Goal: Task Accomplishment & Management: Manage account settings

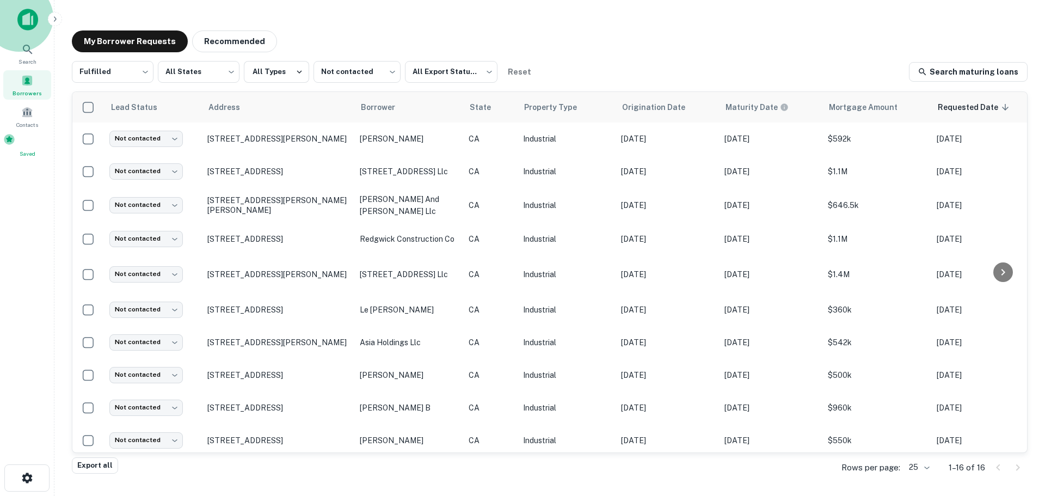
click at [22, 151] on div "Saved" at bounding box center [27, 145] width 48 height 24
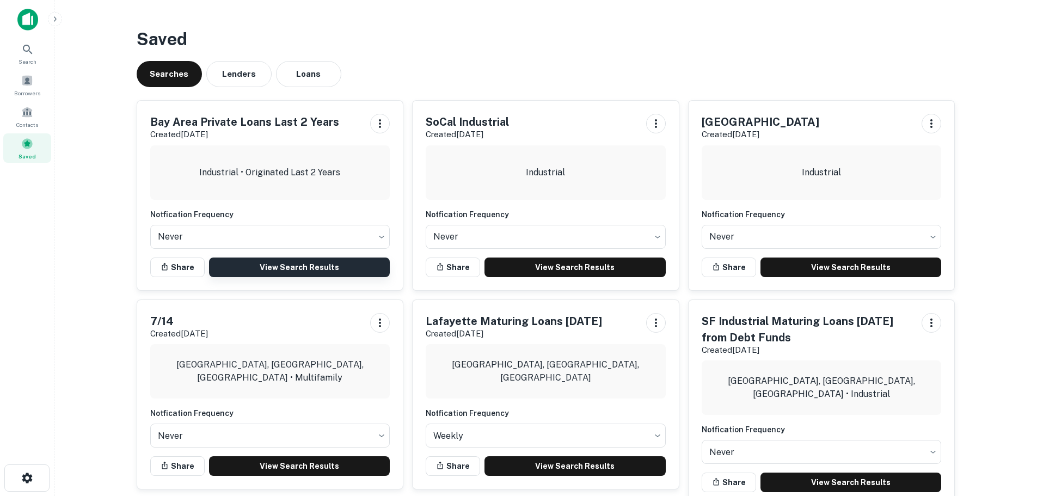
click at [302, 266] on link "View Search Results" at bounding box center [299, 267] width 181 height 20
click at [30, 94] on span "Borrowers" at bounding box center [27, 93] width 26 height 9
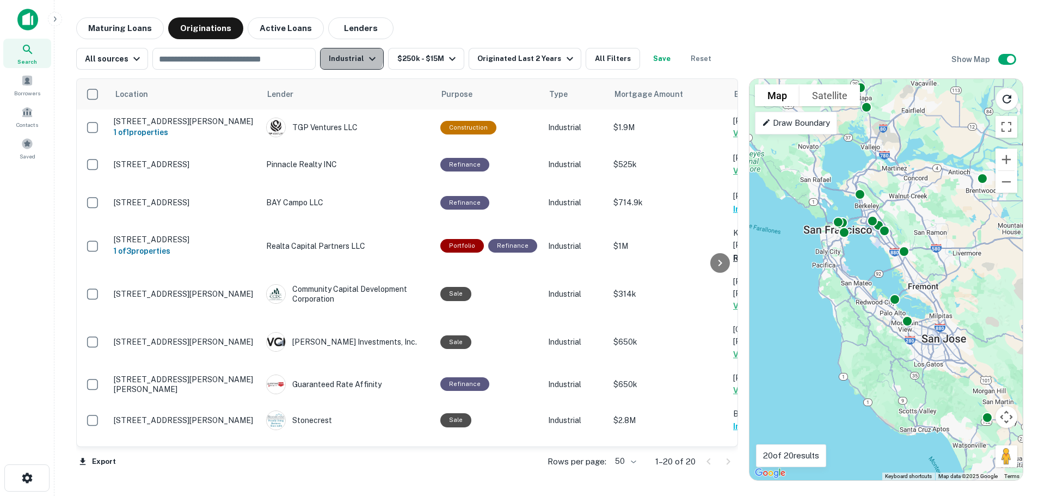
click at [335, 52] on button "Industrial" at bounding box center [352, 59] width 64 height 22
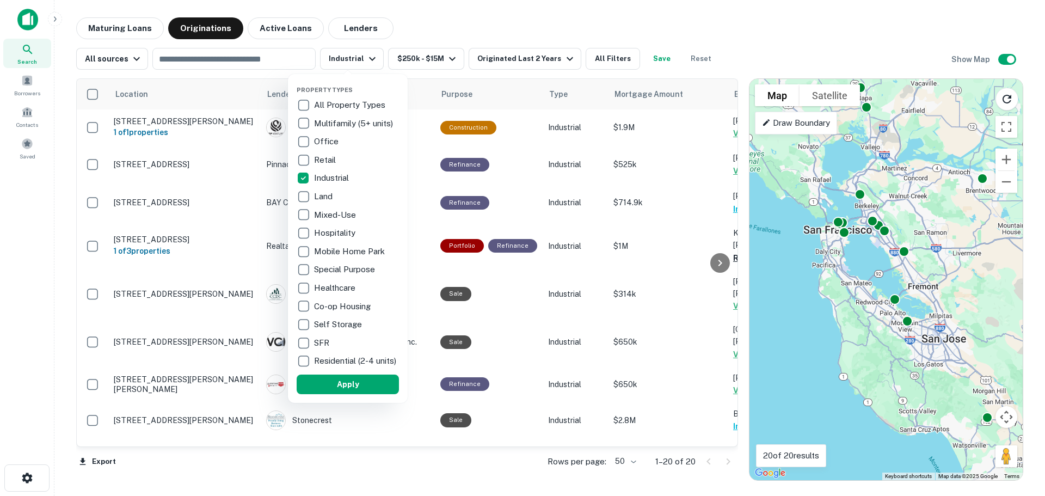
click at [334, 173] on p "Industrial" at bounding box center [332, 177] width 37 height 13
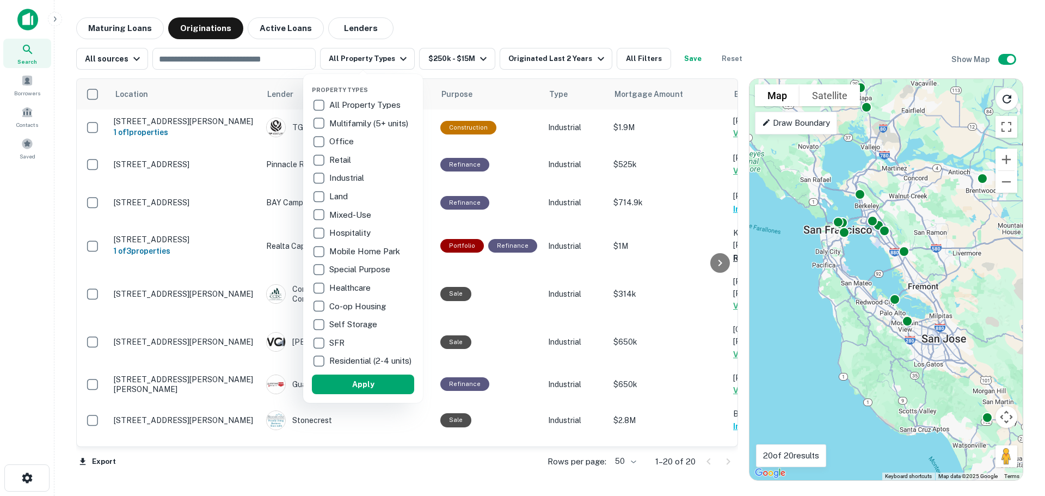
click at [342, 123] on p "Multifamily (5+ units)" at bounding box center [369, 123] width 81 height 13
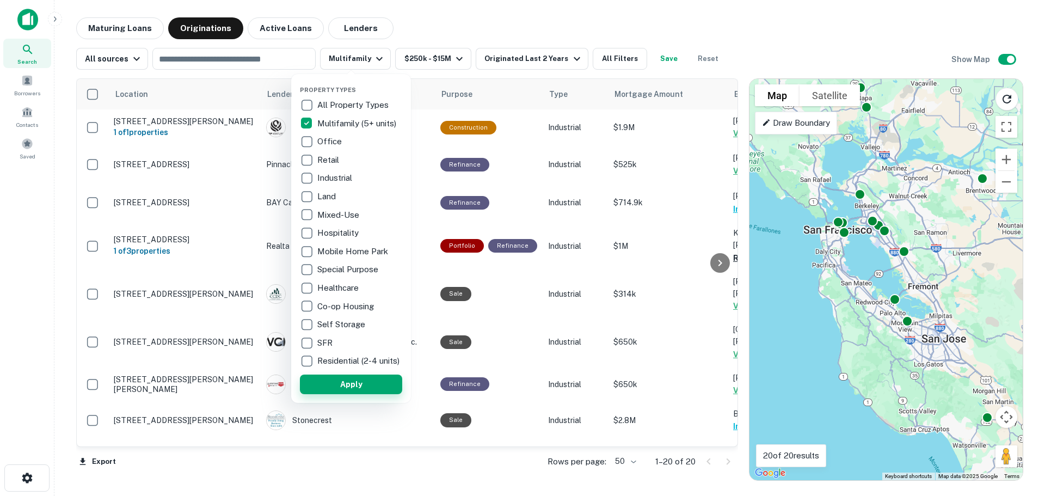
click at [347, 390] on button "Apply" at bounding box center [351, 384] width 102 height 20
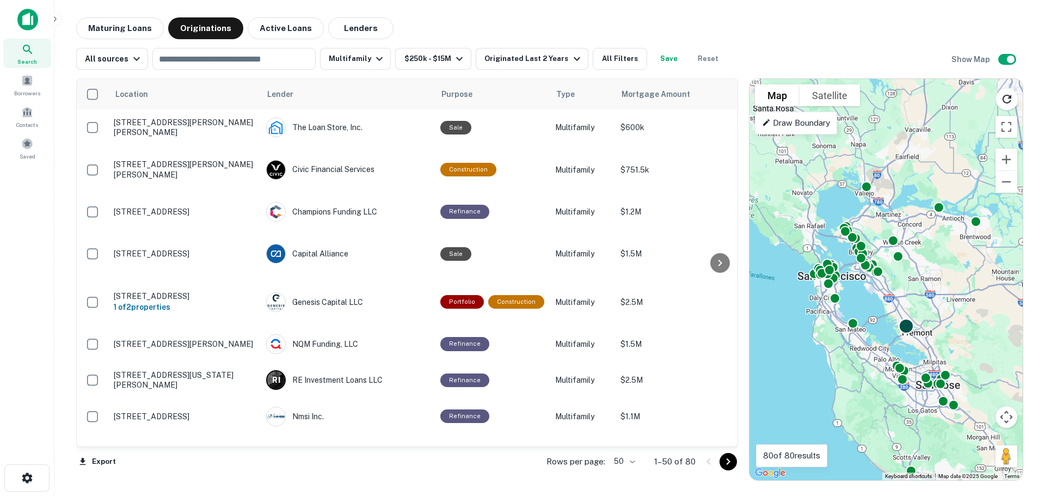
drag, startPoint x: 910, startPoint y: 287, endPoint x: 904, endPoint y: 331, distance: 45.0
click at [904, 331] on div at bounding box center [907, 326] width 16 height 16
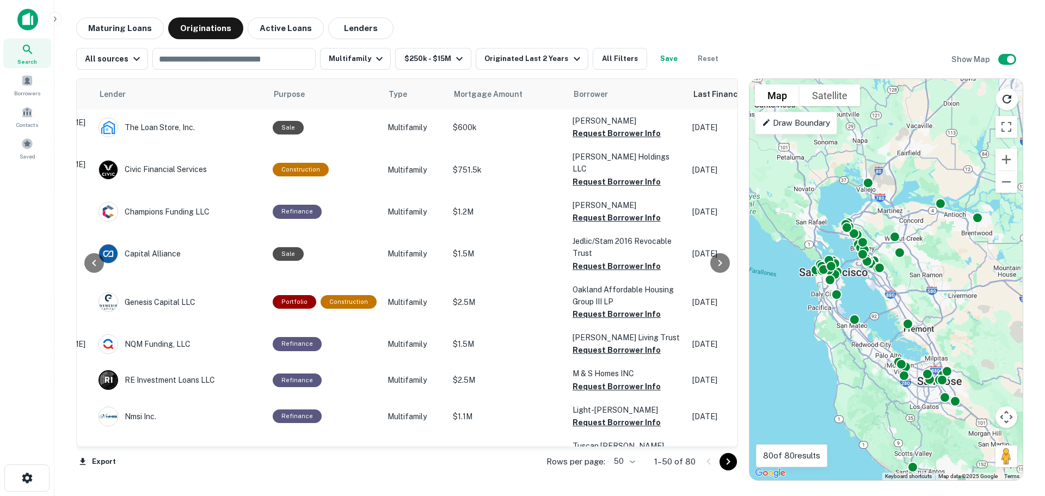
scroll to position [0, 161]
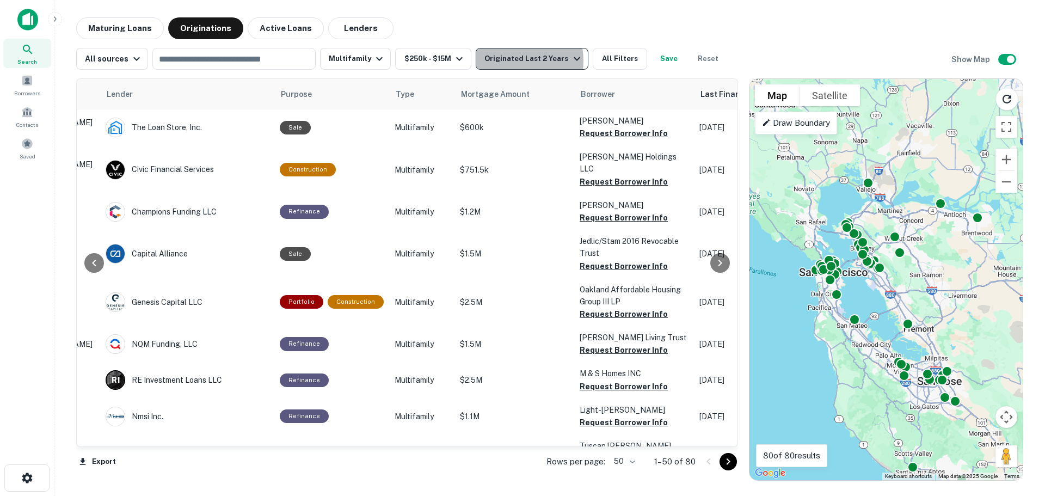
click at [505, 60] on div "Originated Last 2 Years" at bounding box center [533, 58] width 99 height 13
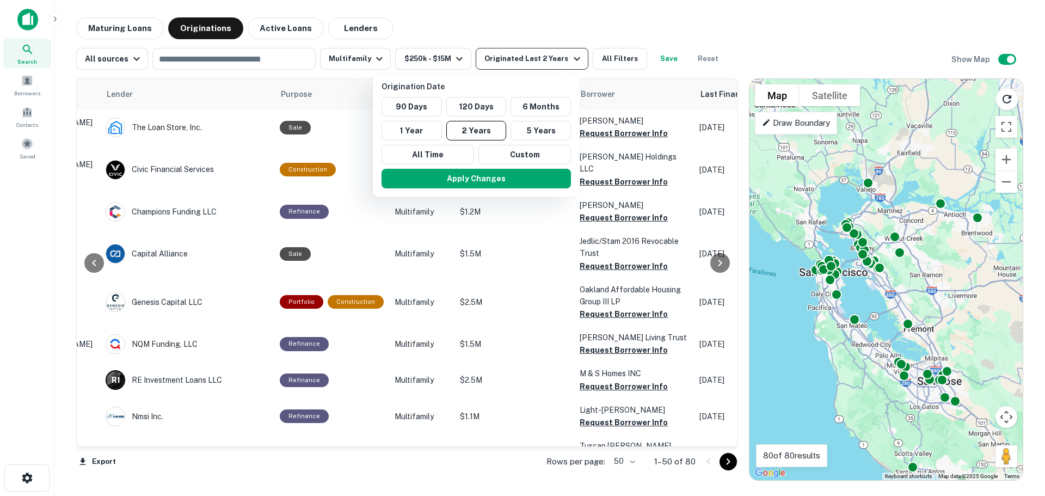
click at [505, 60] on div at bounding box center [522, 248] width 1045 height 496
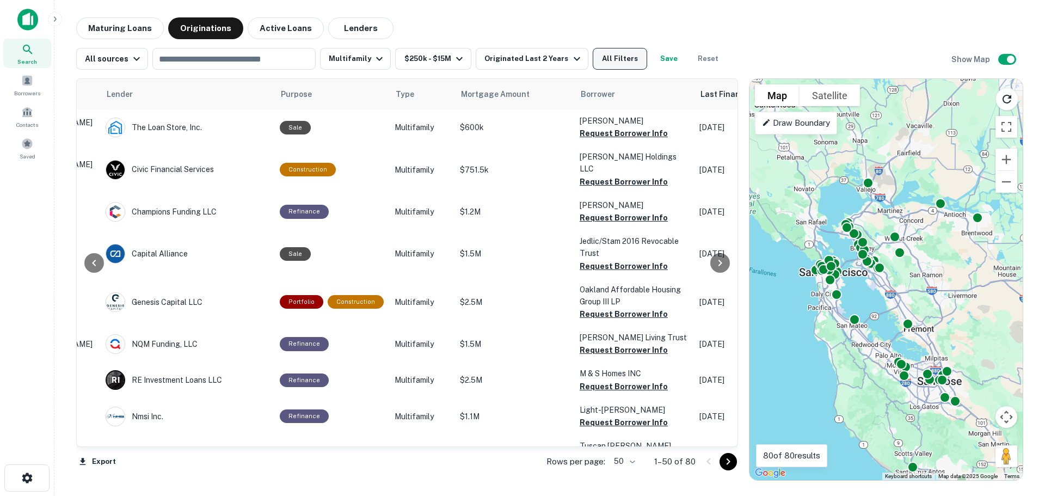
click at [617, 58] on button "All Filters" at bounding box center [620, 59] width 54 height 22
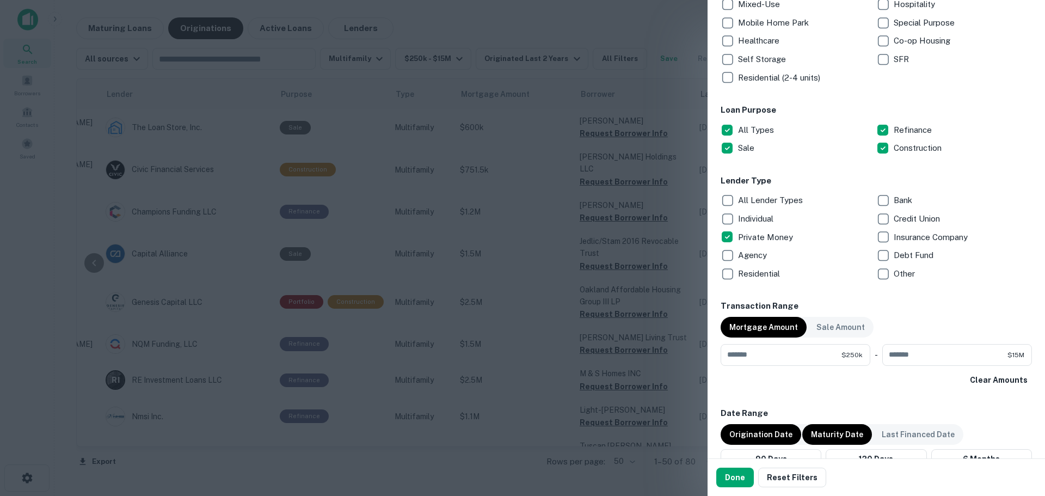
scroll to position [327, 0]
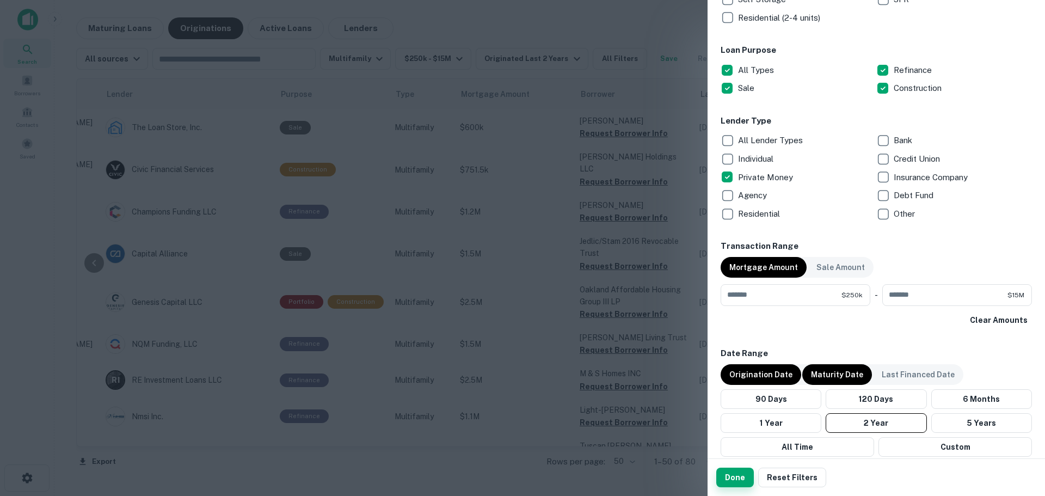
click at [730, 477] on button "Done" at bounding box center [735, 477] width 38 height 20
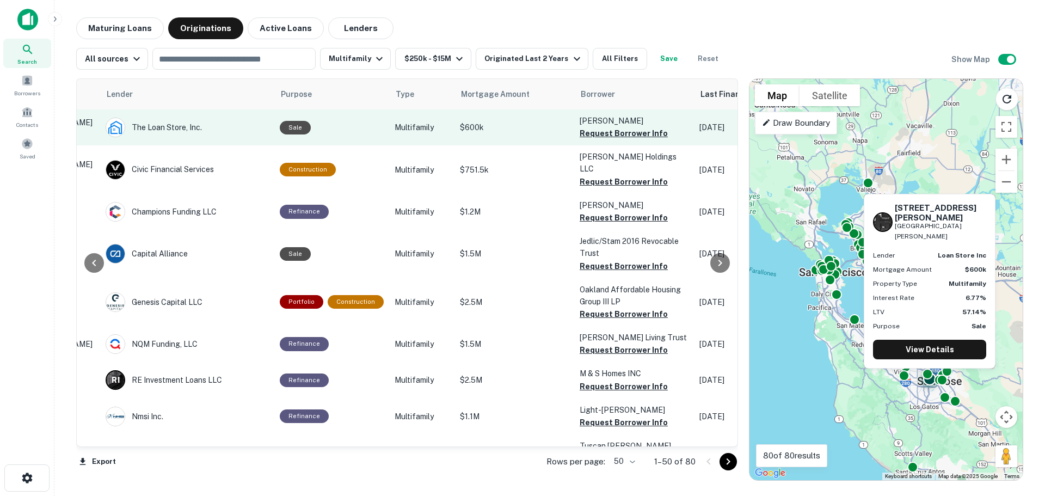
click at [604, 132] on button "Request Borrower Info" at bounding box center [624, 133] width 88 height 13
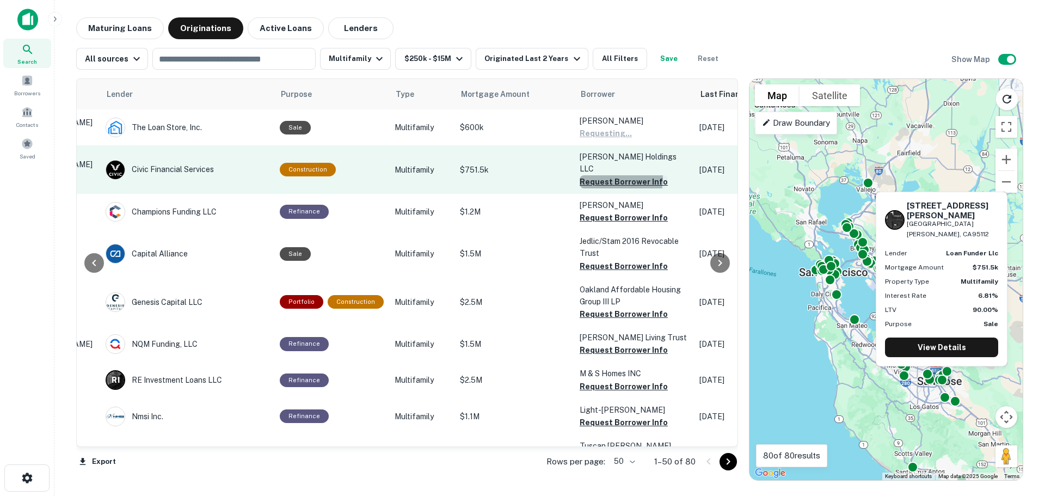
click at [604, 175] on button "Request Borrower Info" at bounding box center [624, 181] width 88 height 13
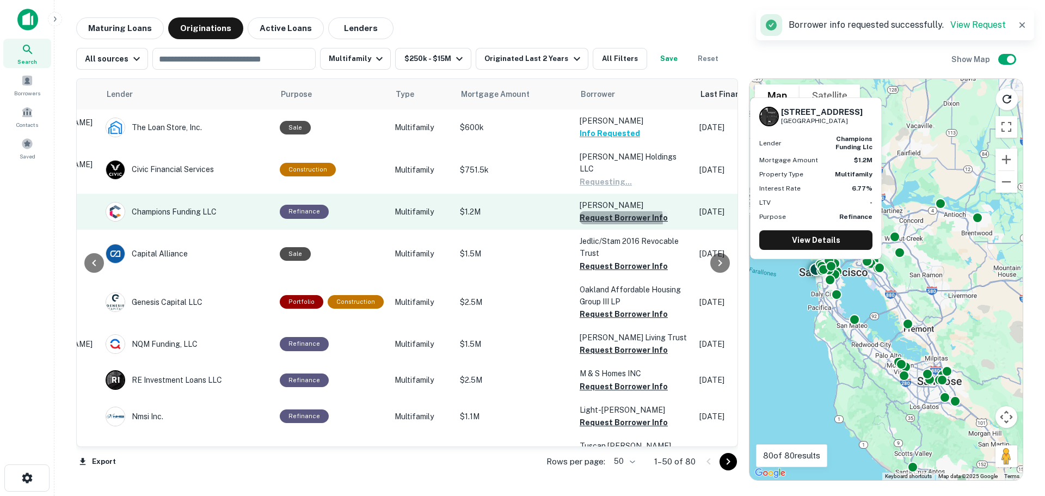
click at [608, 211] on button "Request Borrower Info" at bounding box center [624, 217] width 88 height 13
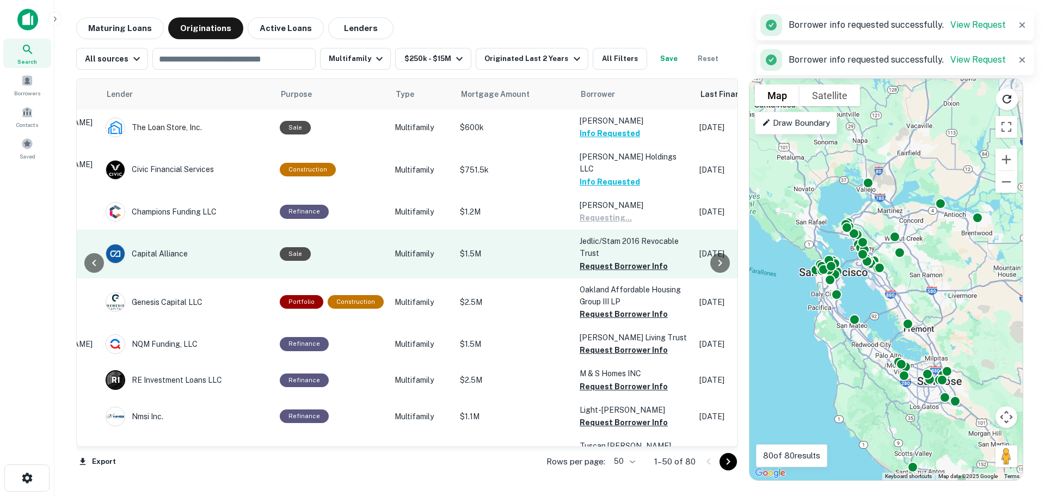
click at [606, 260] on button "Request Borrower Info" at bounding box center [624, 266] width 88 height 13
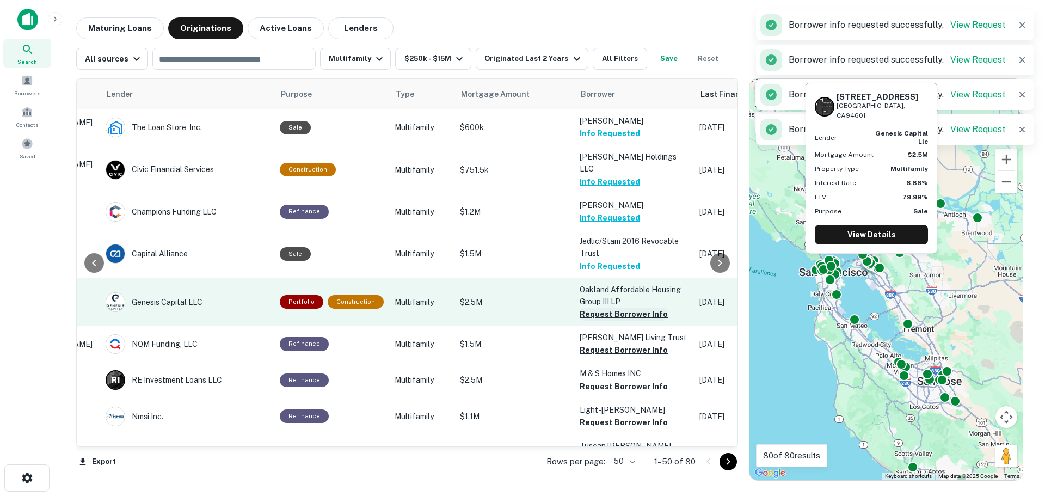
click at [610, 307] on button "Request Borrower Info" at bounding box center [624, 313] width 88 height 13
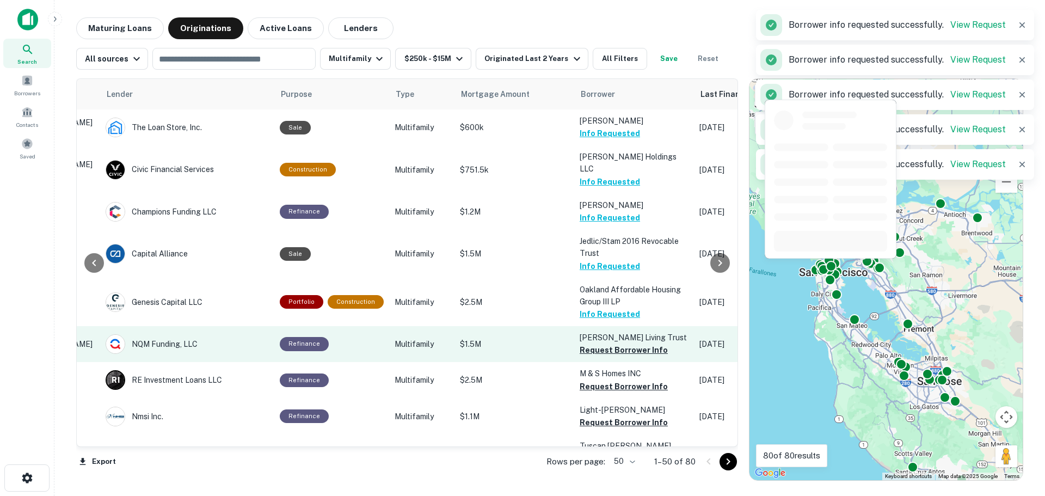
click at [606, 343] on button "Request Borrower Info" at bounding box center [624, 349] width 88 height 13
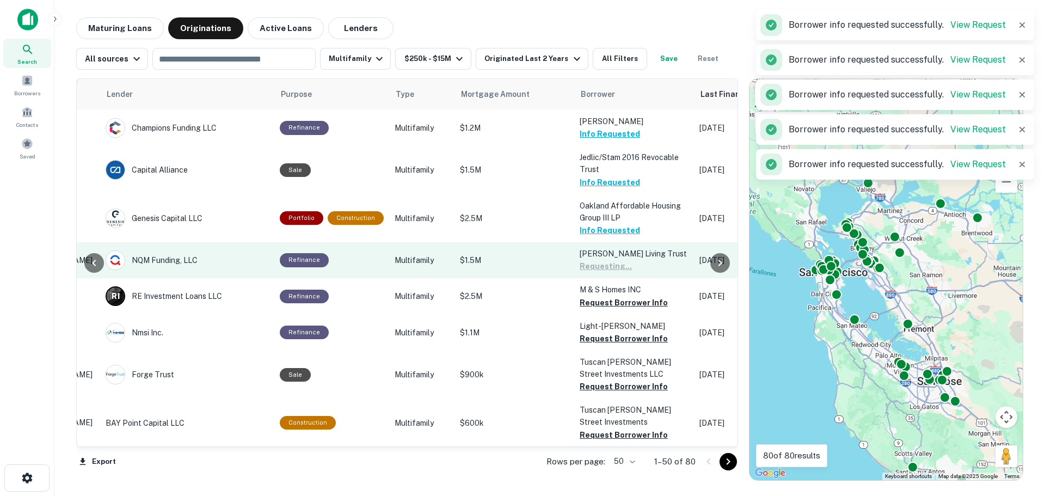
scroll to position [109, 161]
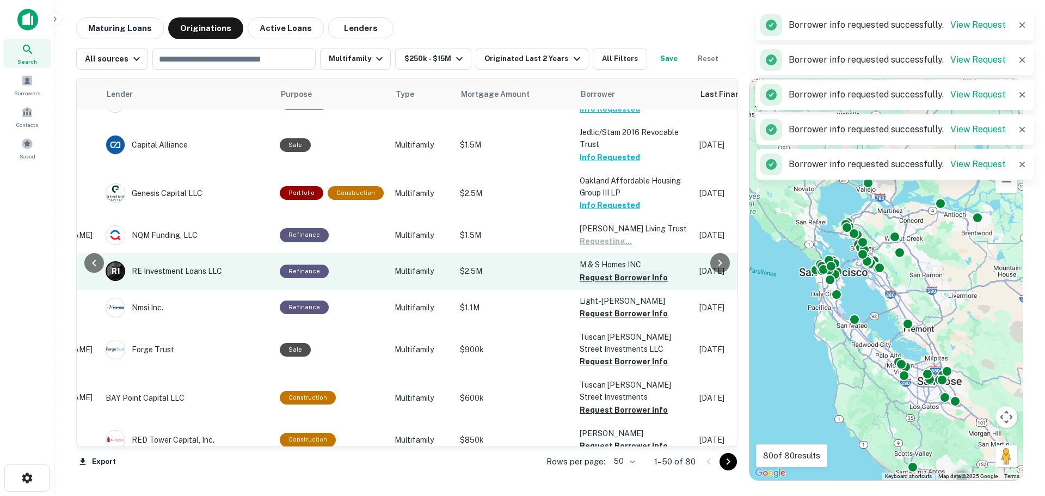
click at [611, 271] on button "Request Borrower Info" at bounding box center [624, 277] width 88 height 13
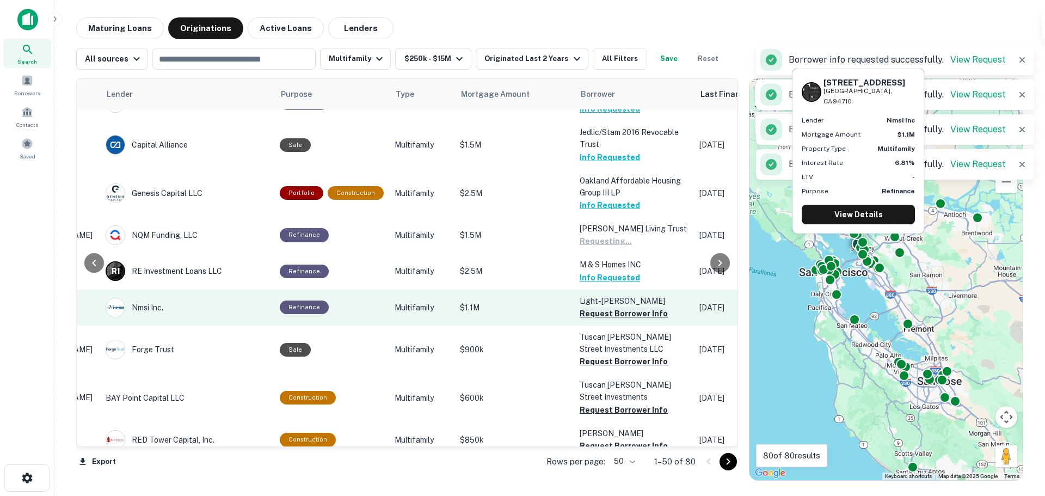
click at [610, 307] on button "Request Borrower Info" at bounding box center [624, 313] width 88 height 13
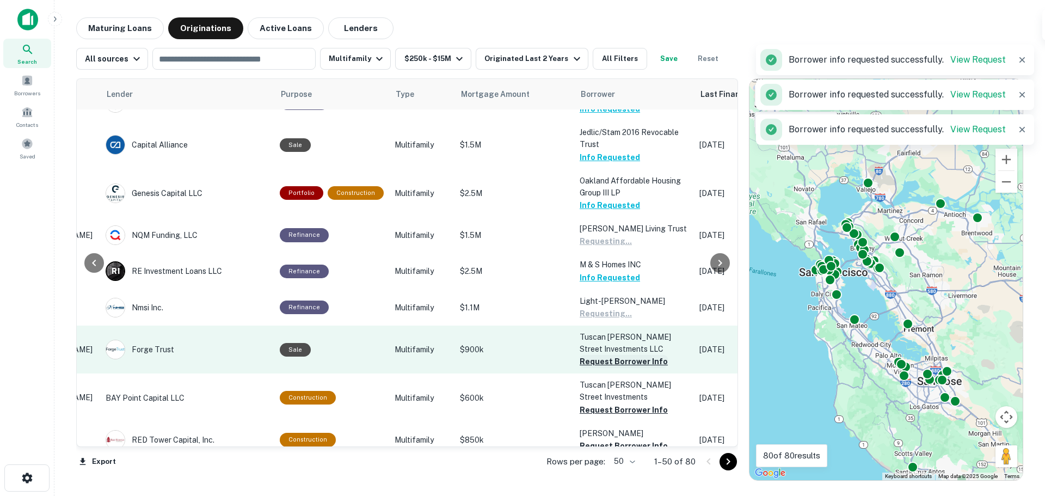
click at [608, 355] on button "Request Borrower Info" at bounding box center [624, 361] width 88 height 13
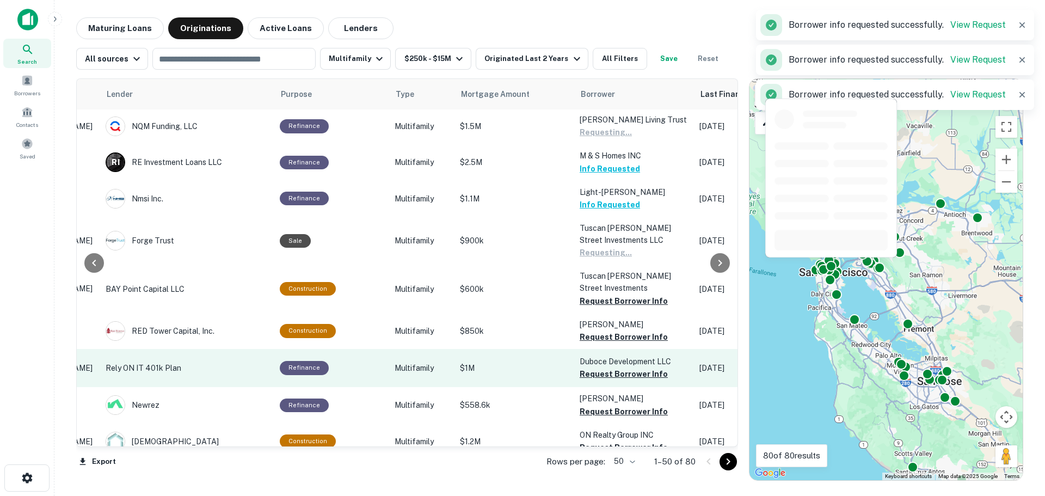
scroll to position [327, 161]
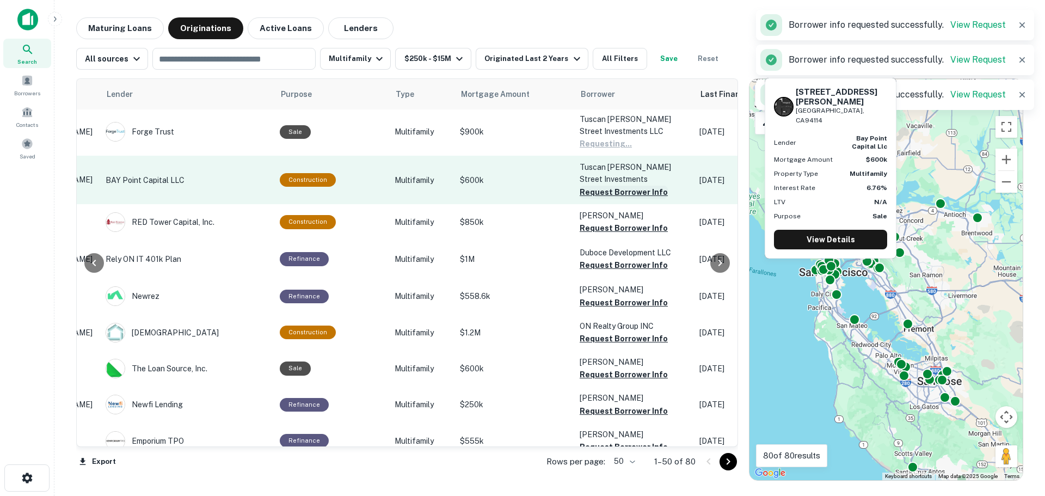
click at [611, 186] on button "Request Borrower Info" at bounding box center [624, 192] width 88 height 13
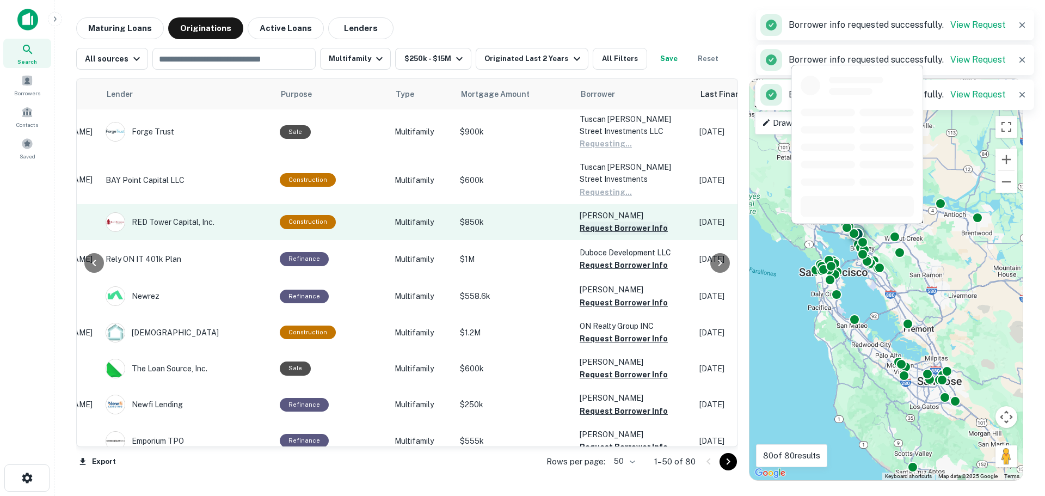
click at [607, 221] on button "Request Borrower Info" at bounding box center [624, 227] width 88 height 13
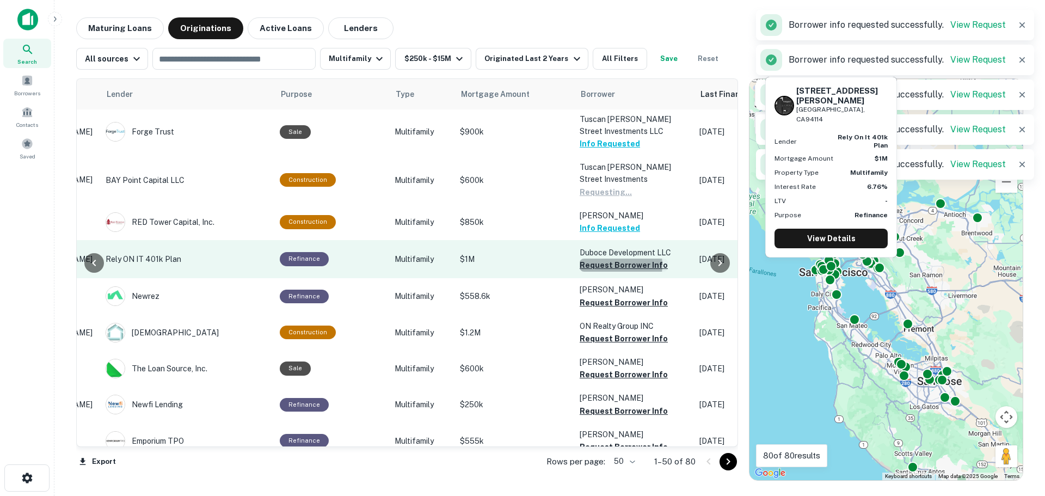
click at [608, 259] on button "Request Borrower Info" at bounding box center [624, 265] width 88 height 13
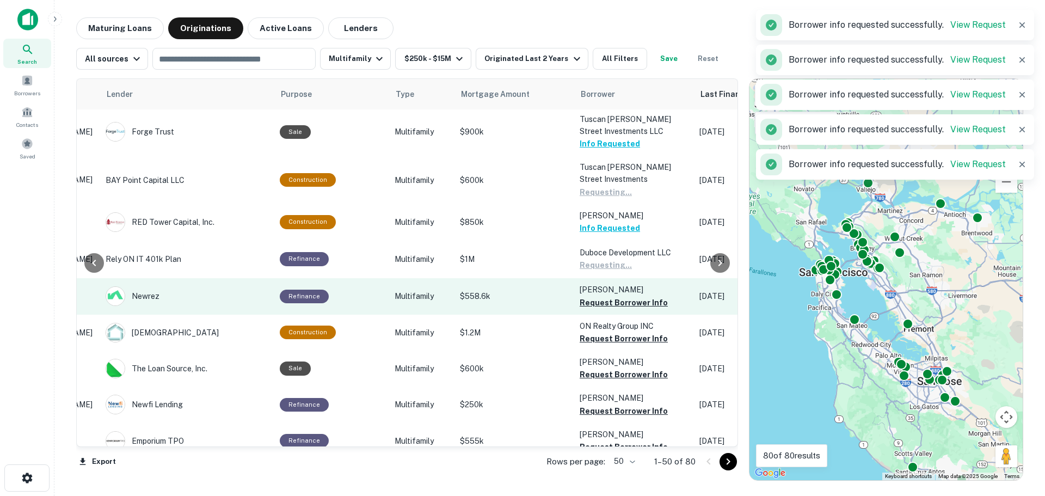
click at [611, 296] on button "Request Borrower Info" at bounding box center [624, 302] width 88 height 13
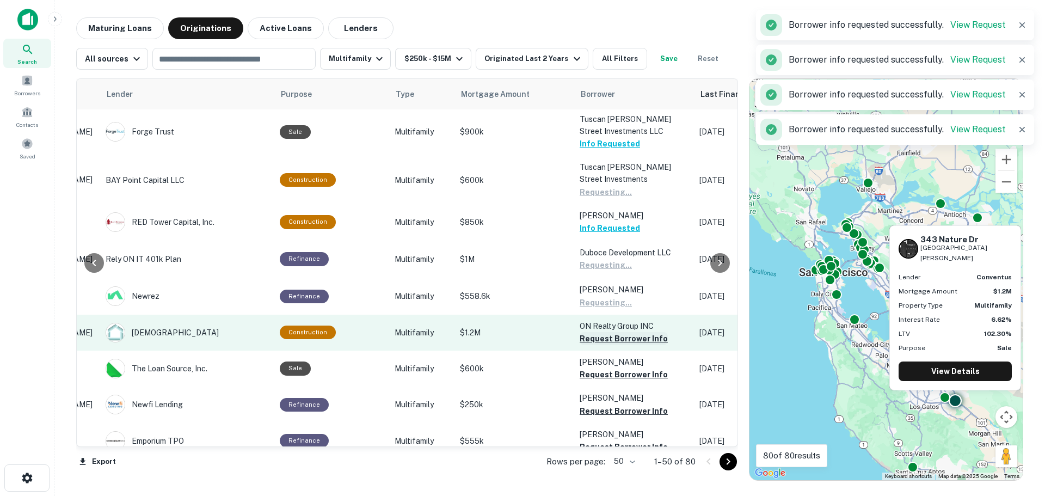
click at [608, 332] on button "Request Borrower Info" at bounding box center [624, 338] width 88 height 13
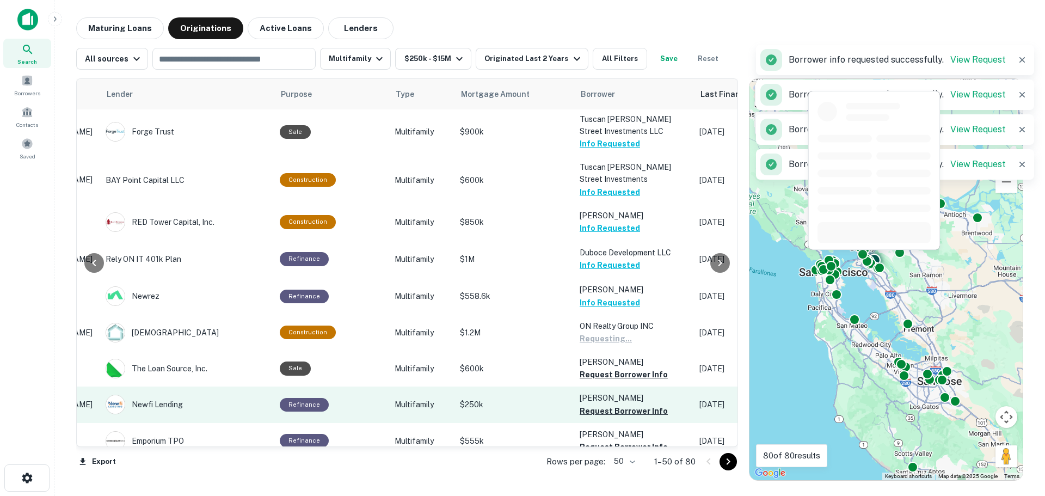
click at [607, 368] on button "Request Borrower Info" at bounding box center [624, 374] width 88 height 13
click at [616, 404] on button "Request Borrower Info" at bounding box center [624, 410] width 88 height 13
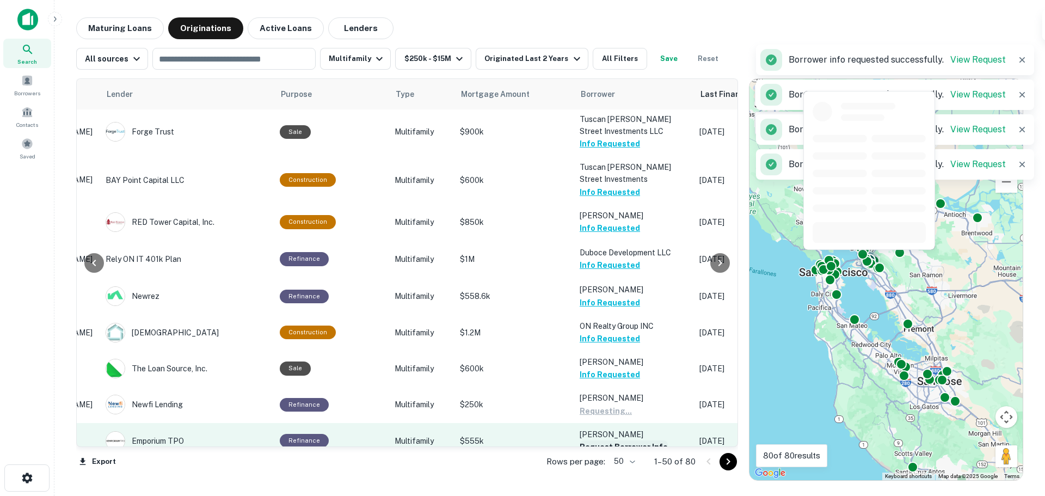
click at [627, 440] on button "Request Borrower Info" at bounding box center [624, 446] width 88 height 13
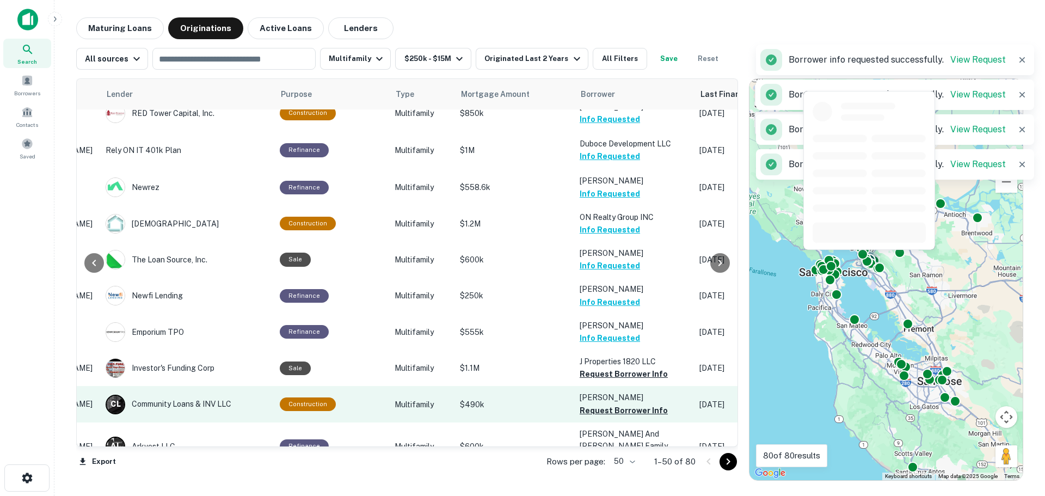
scroll to position [544, 161]
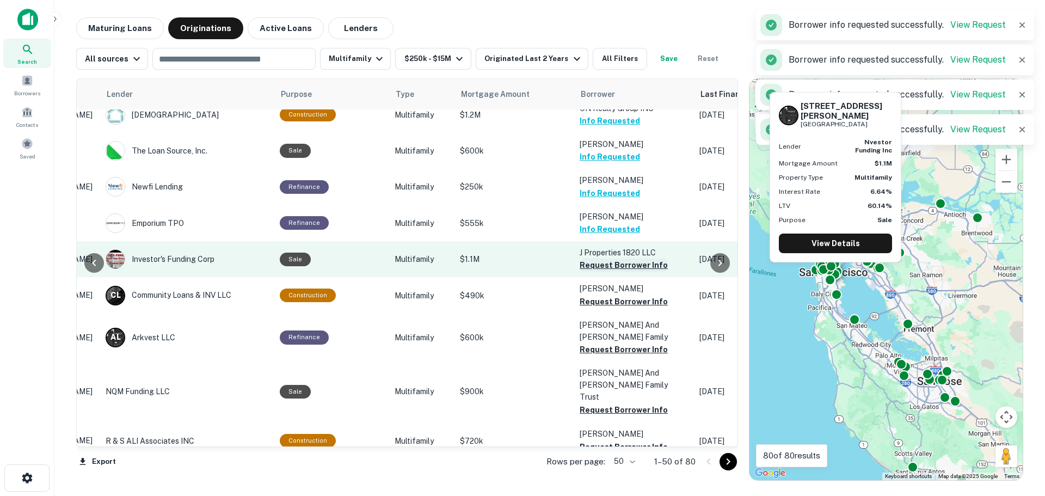
click at [611, 259] on button "Request Borrower Info" at bounding box center [624, 265] width 88 height 13
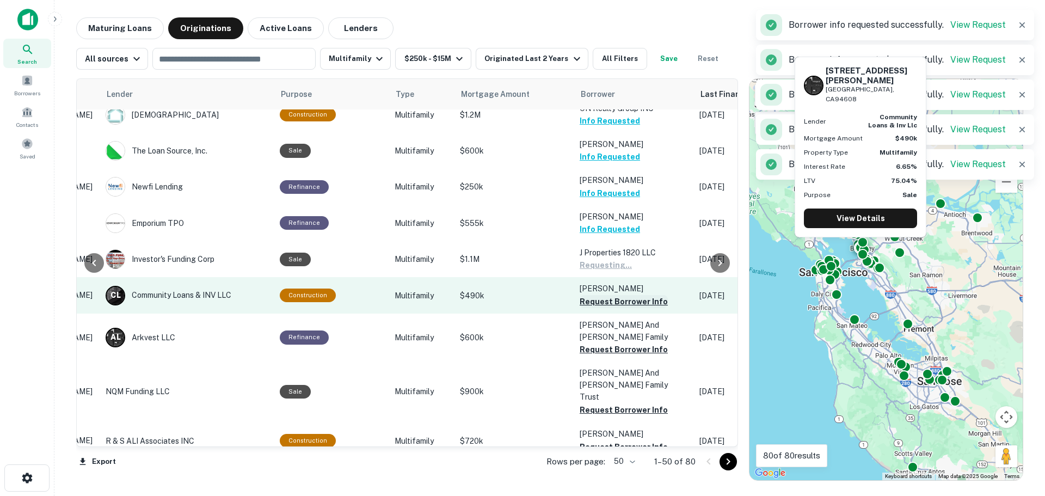
click at [611, 295] on button "Request Borrower Info" at bounding box center [624, 301] width 88 height 13
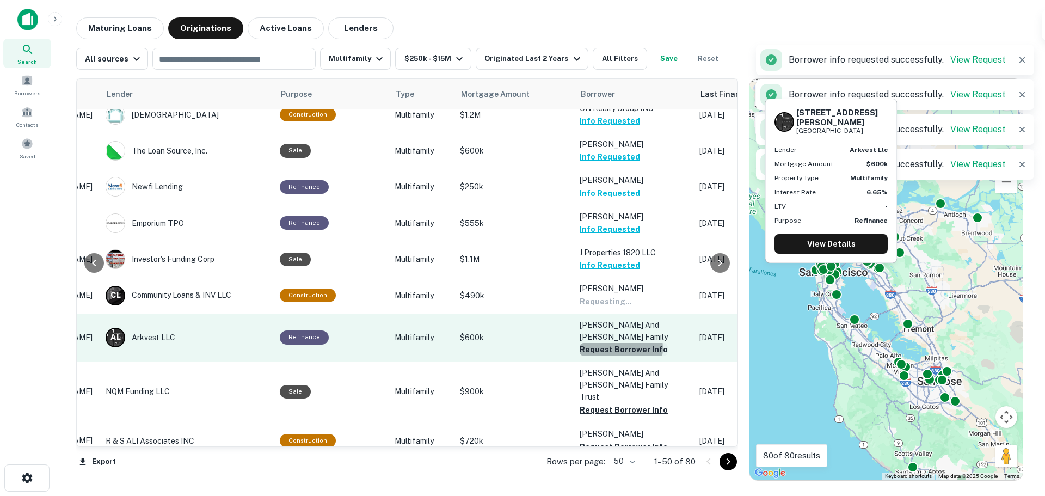
click at [614, 343] on button "Request Borrower Info" at bounding box center [624, 349] width 88 height 13
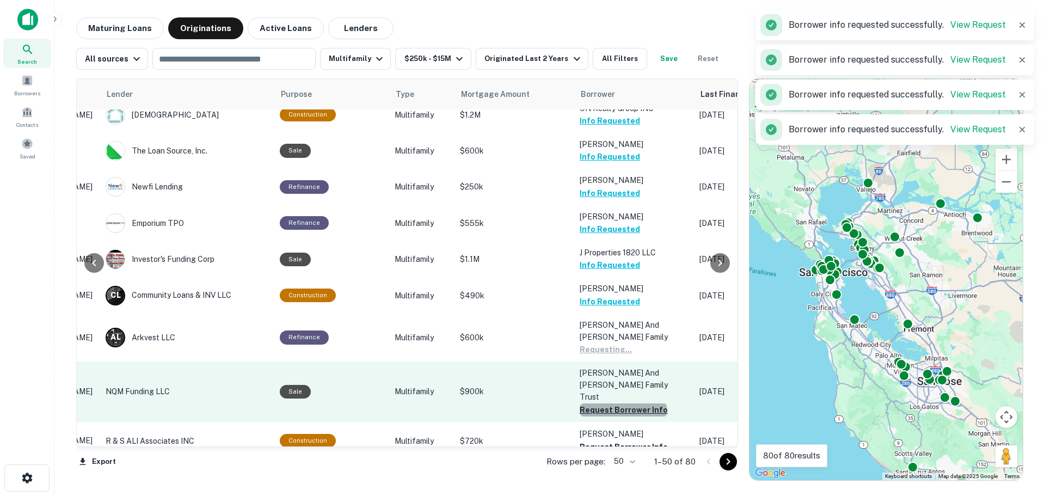
click at [618, 403] on button "Request Borrower Info" at bounding box center [624, 409] width 88 height 13
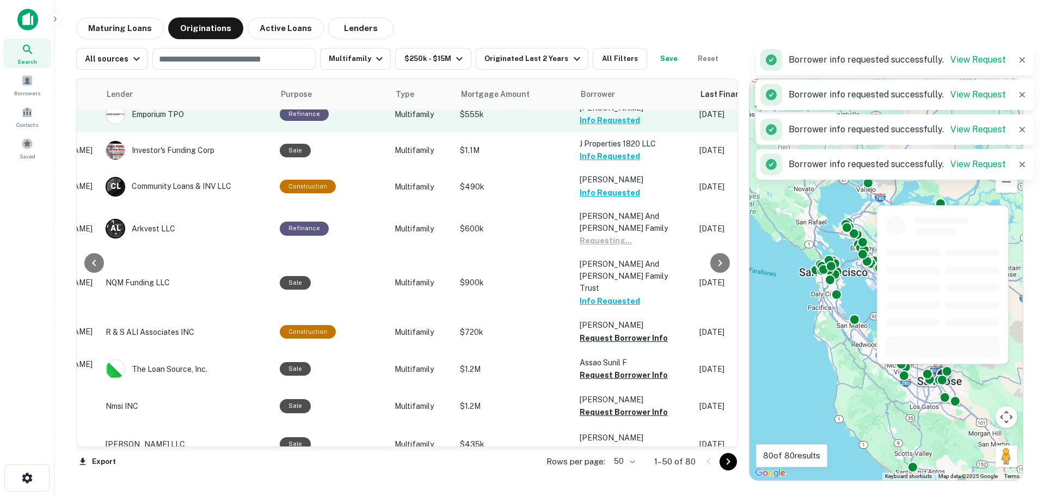
scroll to position [762, 161]
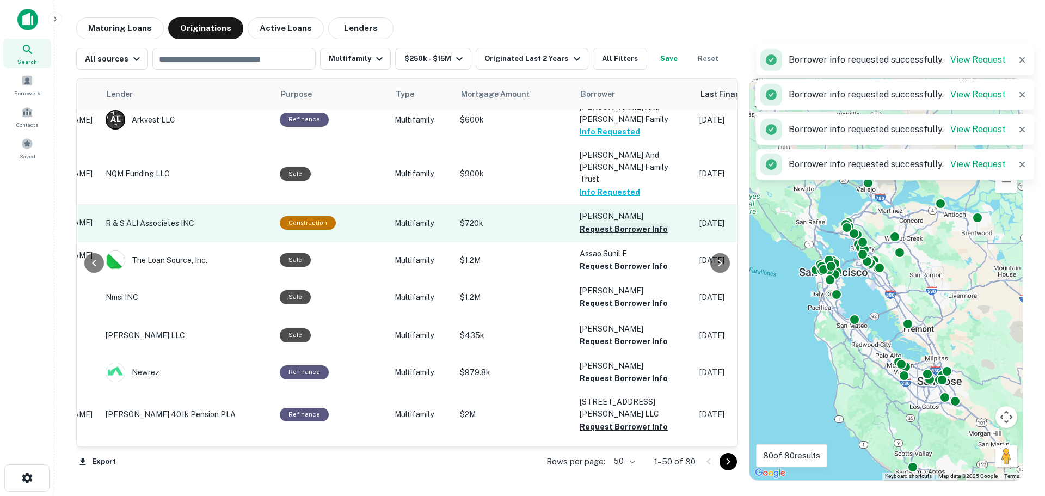
click at [611, 223] on button "Request Borrower Info" at bounding box center [624, 229] width 88 height 13
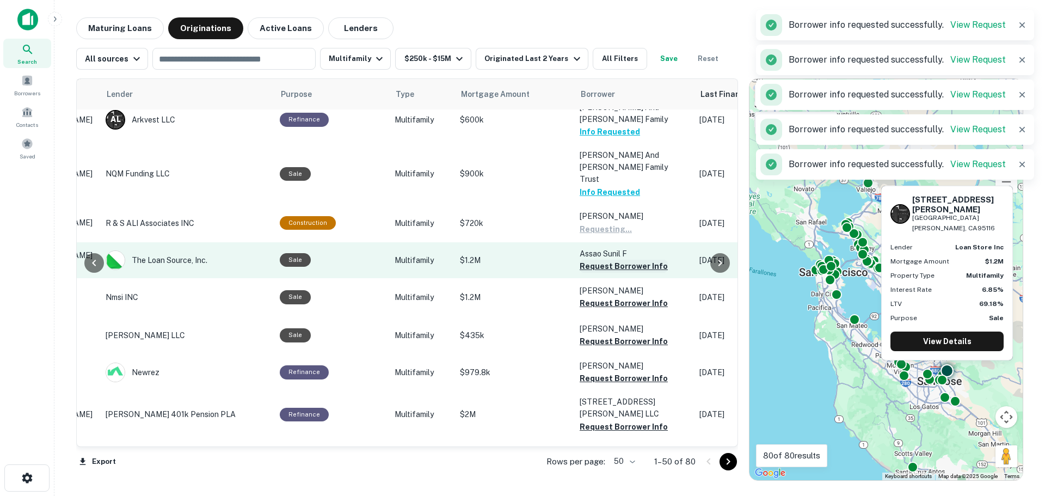
click at [607, 260] on button "Request Borrower Info" at bounding box center [624, 266] width 88 height 13
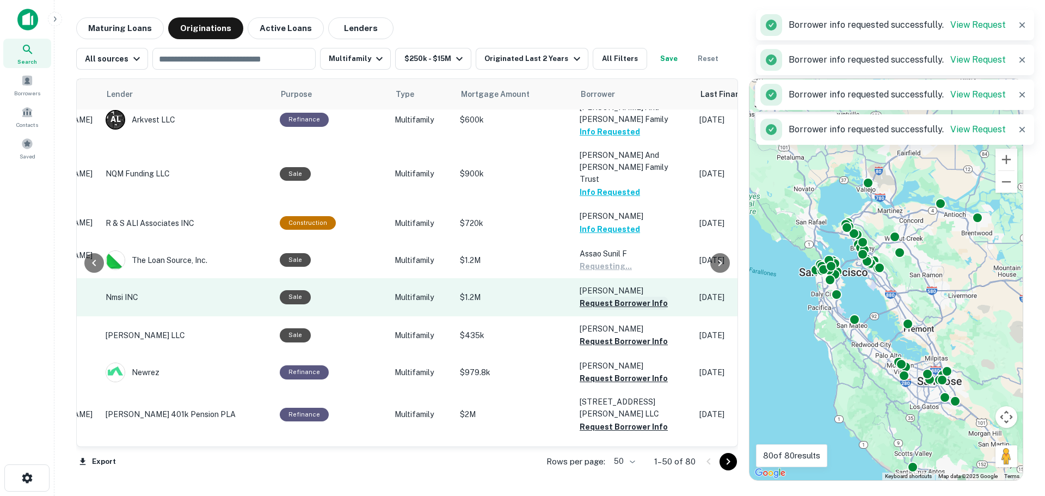
click at [608, 297] on button "Request Borrower Info" at bounding box center [624, 303] width 88 height 13
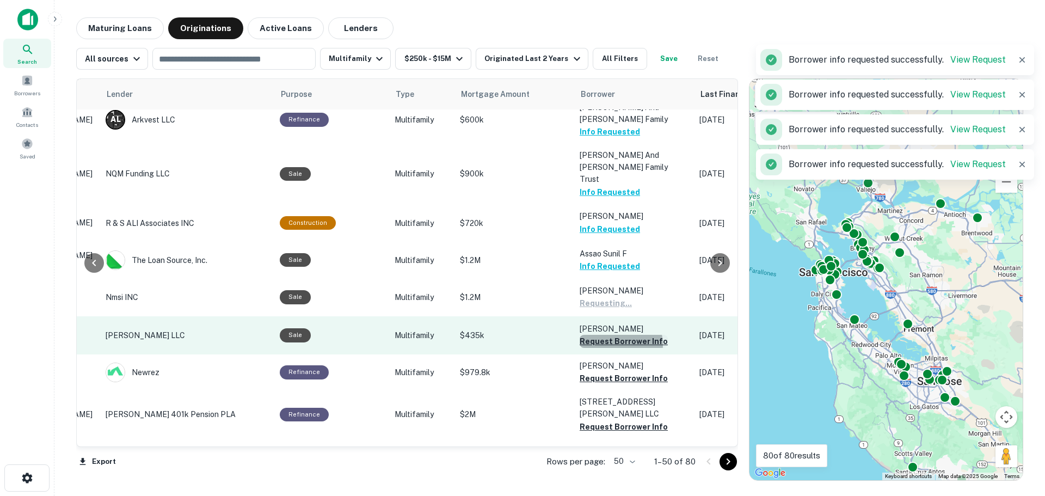
click at [608, 335] on button "Request Borrower Info" at bounding box center [624, 341] width 88 height 13
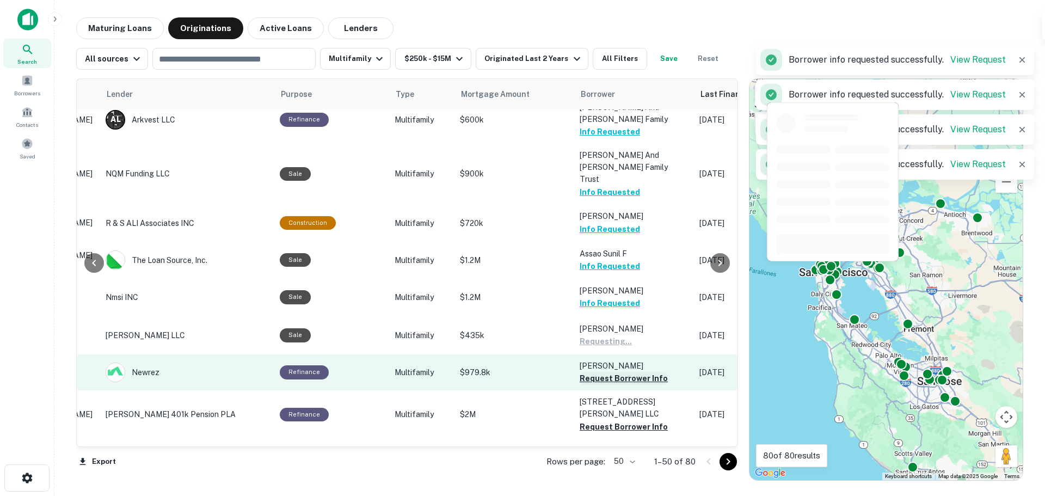
click at [604, 372] on button "Request Borrower Info" at bounding box center [624, 378] width 88 height 13
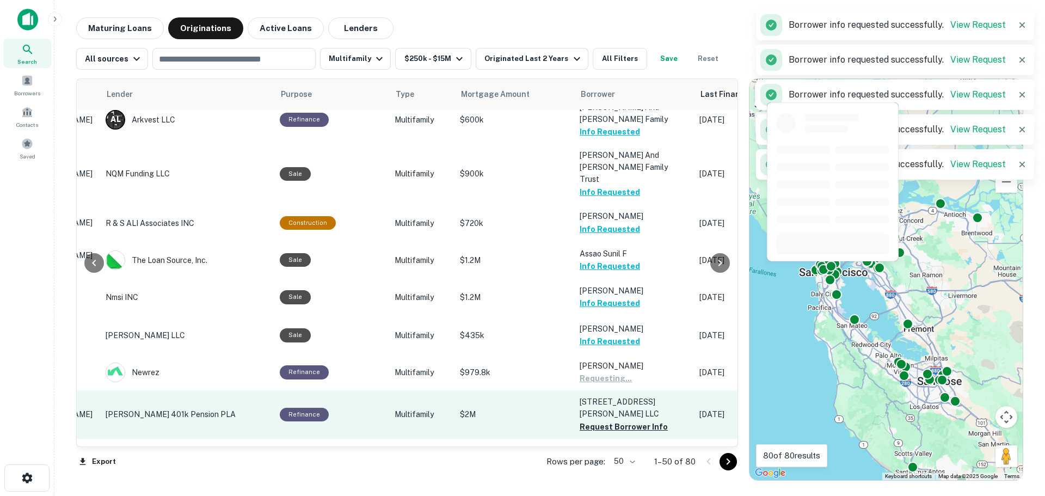
click at [605, 396] on p "1117 Guerrero ST 1 LLC" at bounding box center [634, 408] width 109 height 24
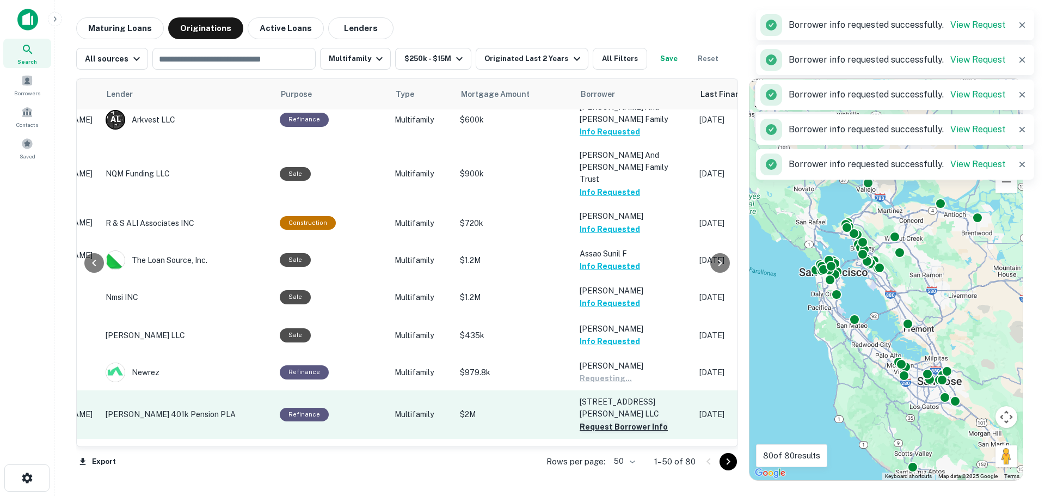
click at [611, 420] on button "Request Borrower Info" at bounding box center [624, 426] width 88 height 13
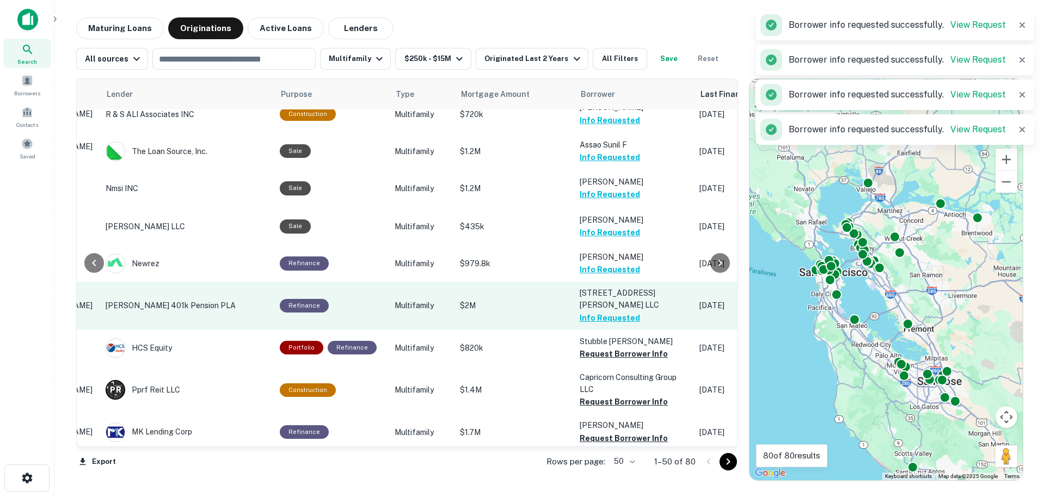
scroll to position [980, 161]
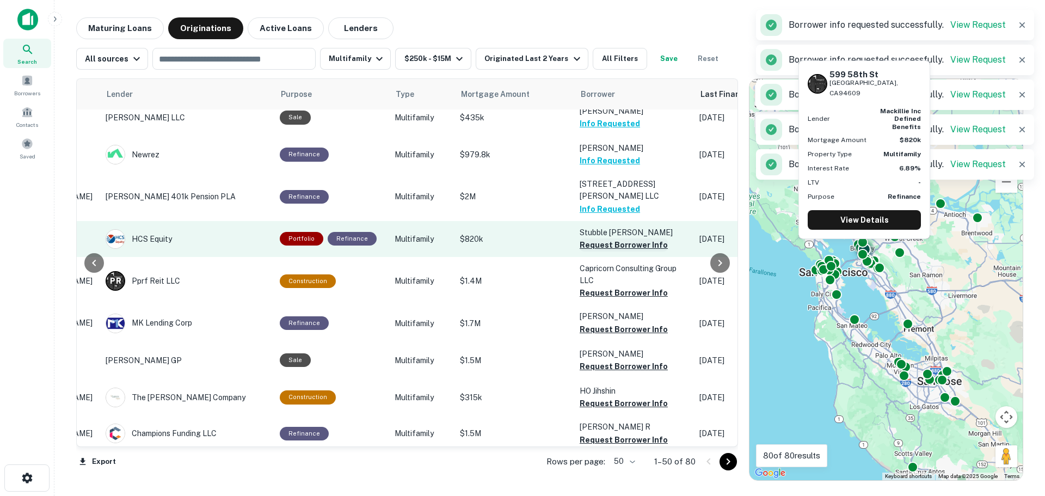
click at [613, 238] on button "Request Borrower Info" at bounding box center [624, 244] width 88 height 13
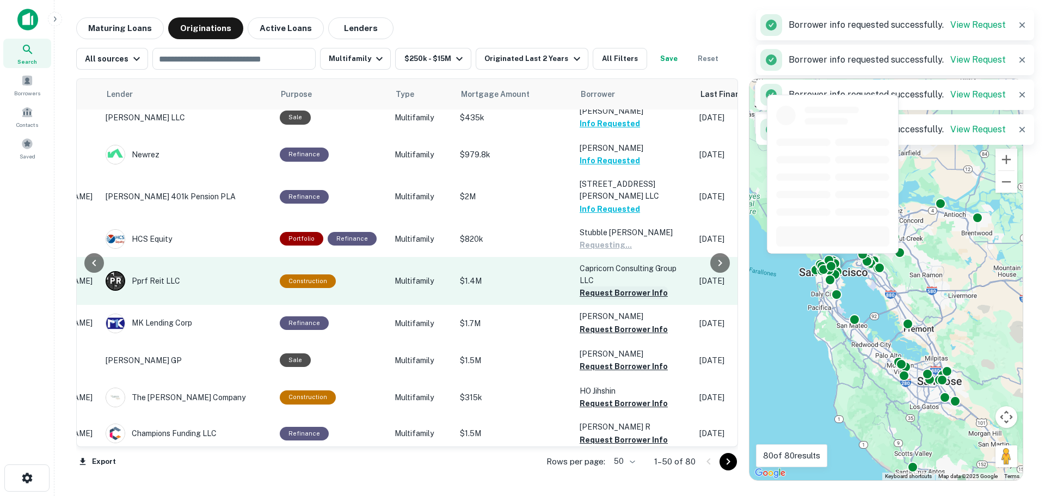
click at [616, 286] on button "Request Borrower Info" at bounding box center [624, 292] width 88 height 13
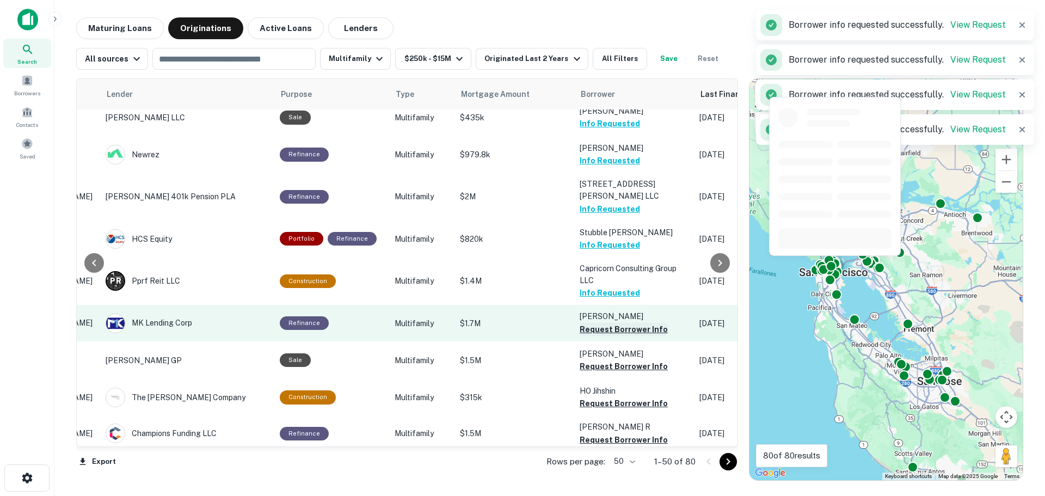
click at [619, 323] on button "Request Borrower Info" at bounding box center [624, 329] width 88 height 13
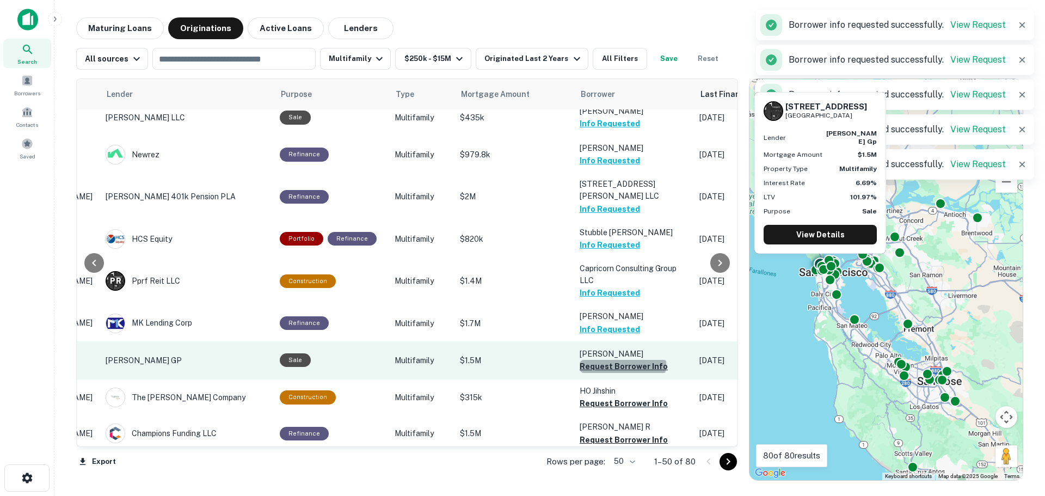
click at [617, 360] on button "Request Borrower Info" at bounding box center [624, 366] width 88 height 13
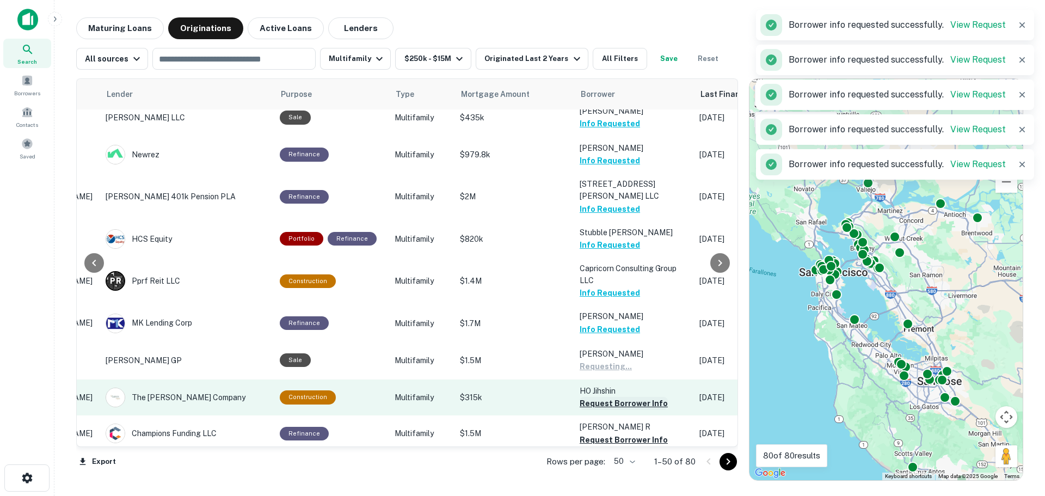
click at [621, 397] on button "Request Borrower Info" at bounding box center [624, 403] width 88 height 13
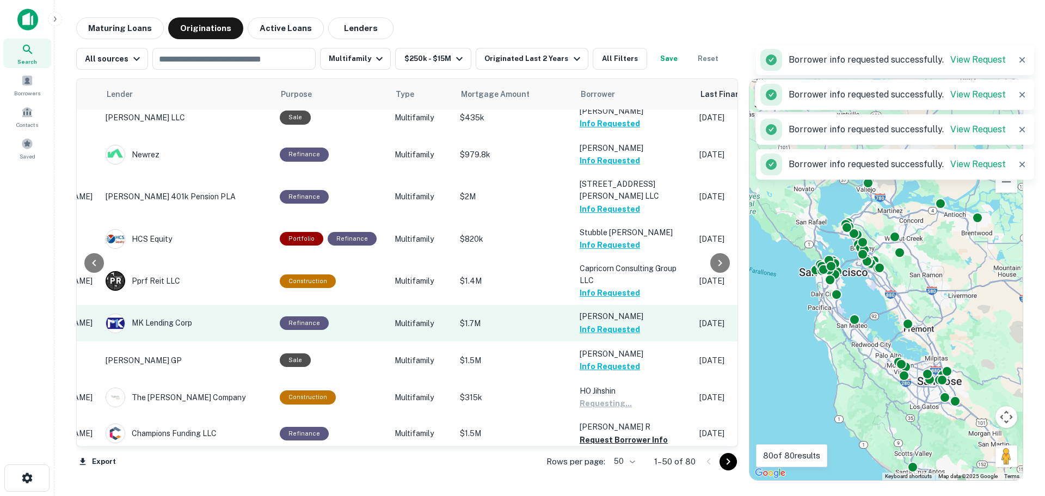
scroll to position [1088, 161]
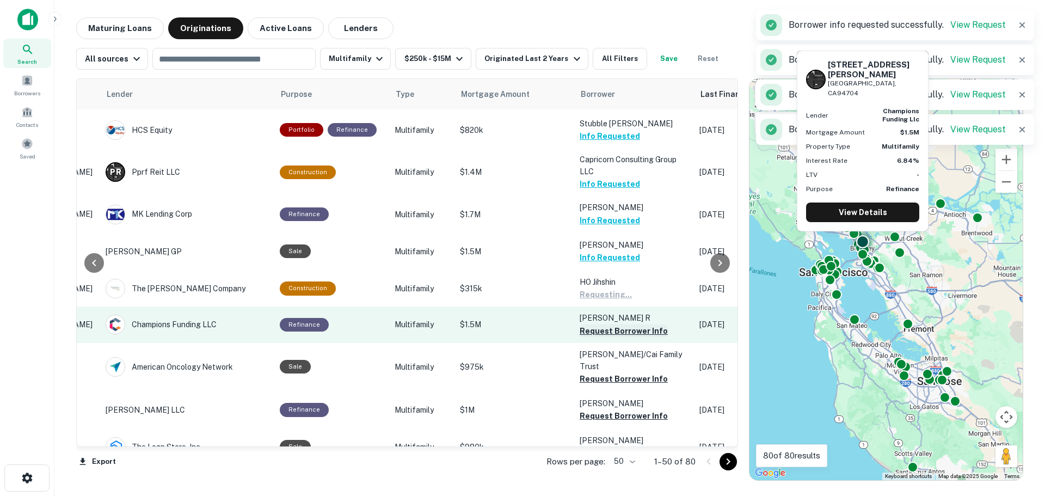
click at [611, 324] on button "Request Borrower Info" at bounding box center [624, 330] width 88 height 13
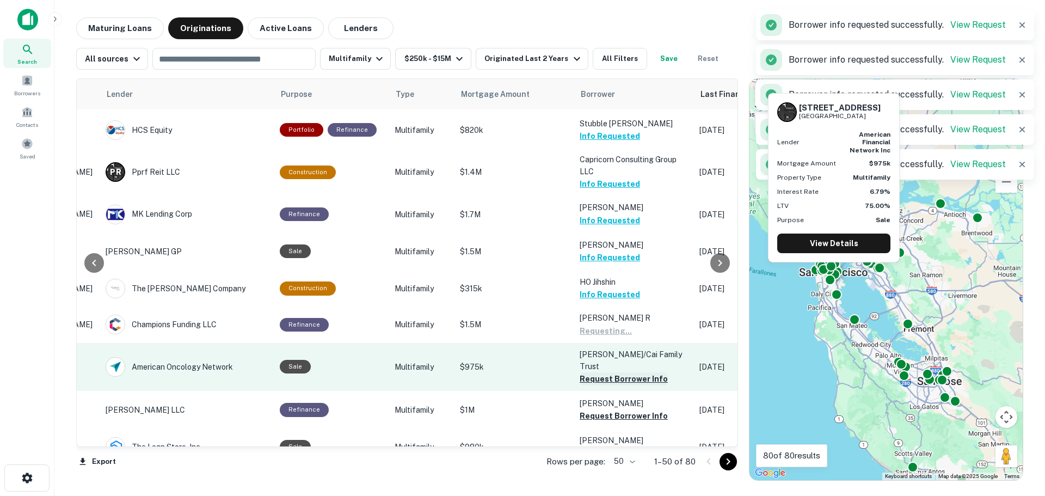
click at [613, 372] on button "Request Borrower Info" at bounding box center [624, 378] width 88 height 13
click at [613, 346] on td "Liu/cai Family Trust Request Borrower Info" at bounding box center [634, 367] width 120 height 48
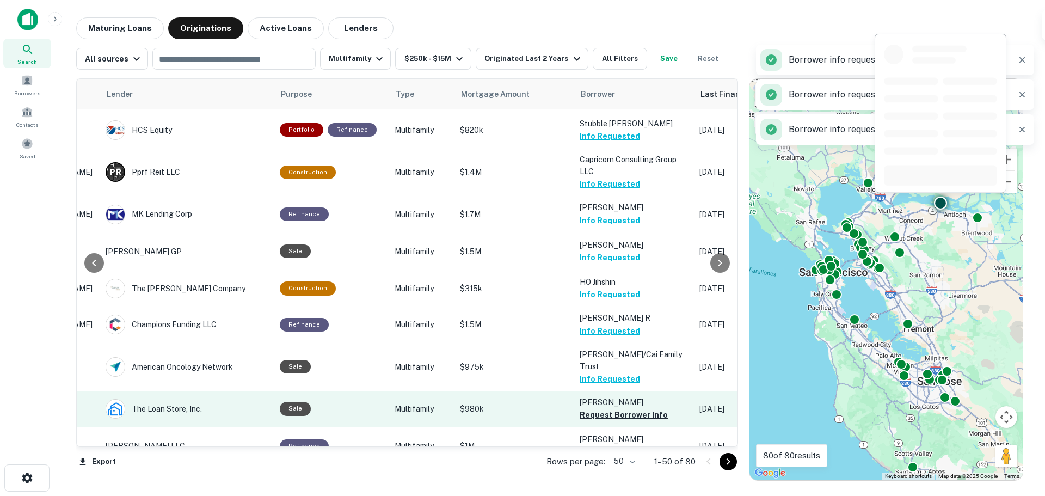
click at [602, 408] on button "Request Borrower Info" at bounding box center [624, 414] width 88 height 13
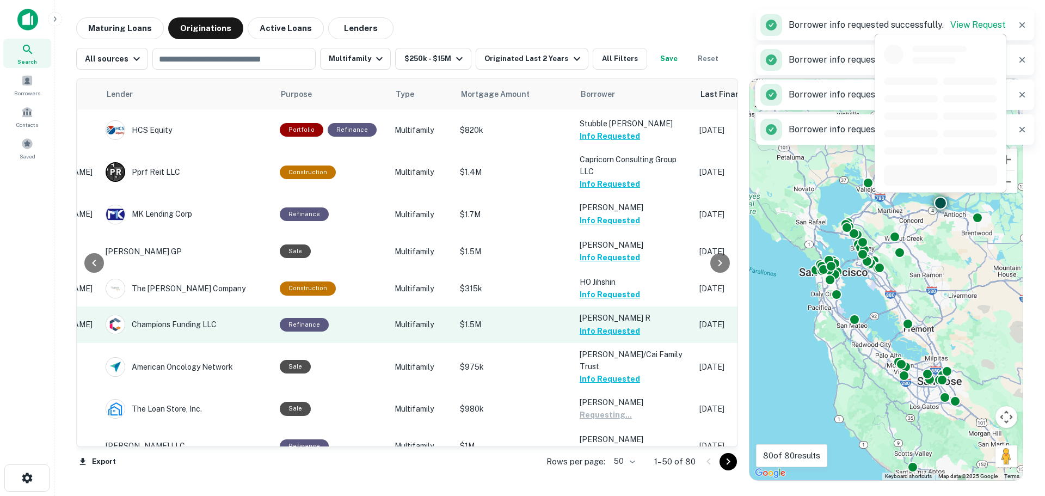
scroll to position [1197, 161]
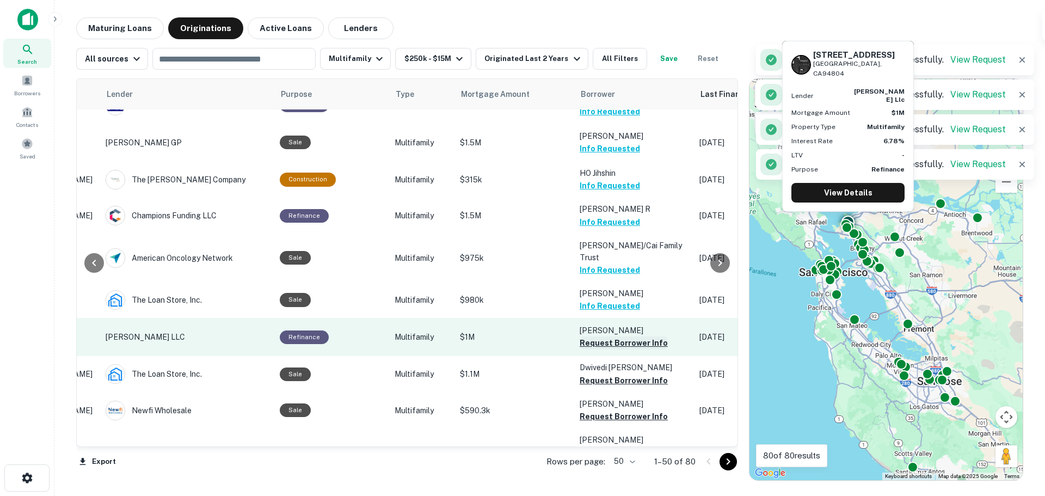
click at [606, 336] on button "Request Borrower Info" at bounding box center [624, 342] width 88 height 13
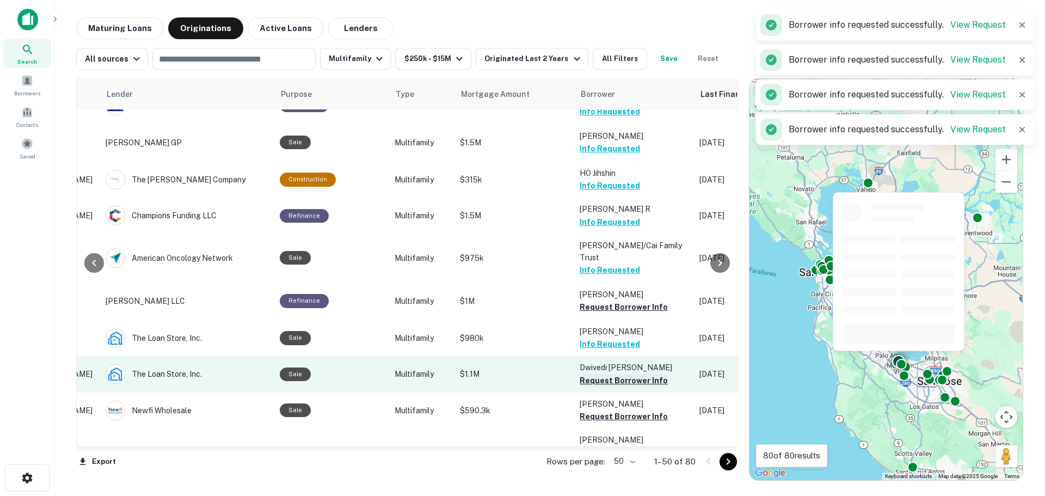
click at [611, 374] on button "Request Borrower Info" at bounding box center [624, 380] width 88 height 13
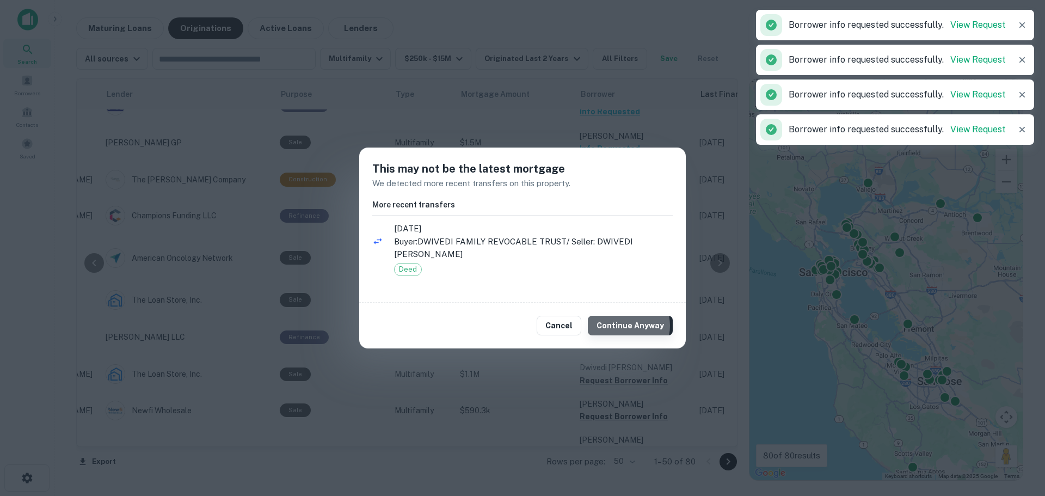
click at [626, 325] on button "Continue Anyway" at bounding box center [630, 326] width 85 height 20
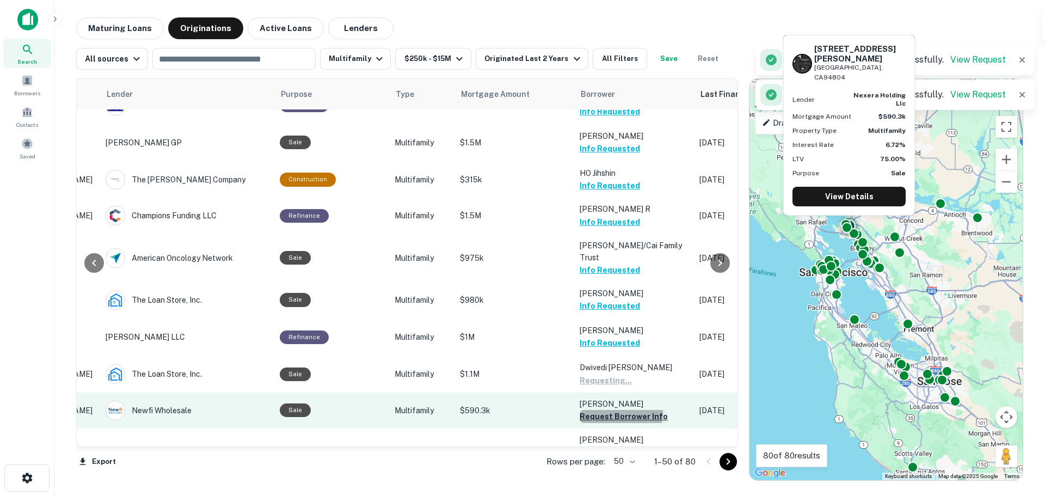
click at [616, 410] on button "Request Borrower Info" at bounding box center [624, 416] width 88 height 13
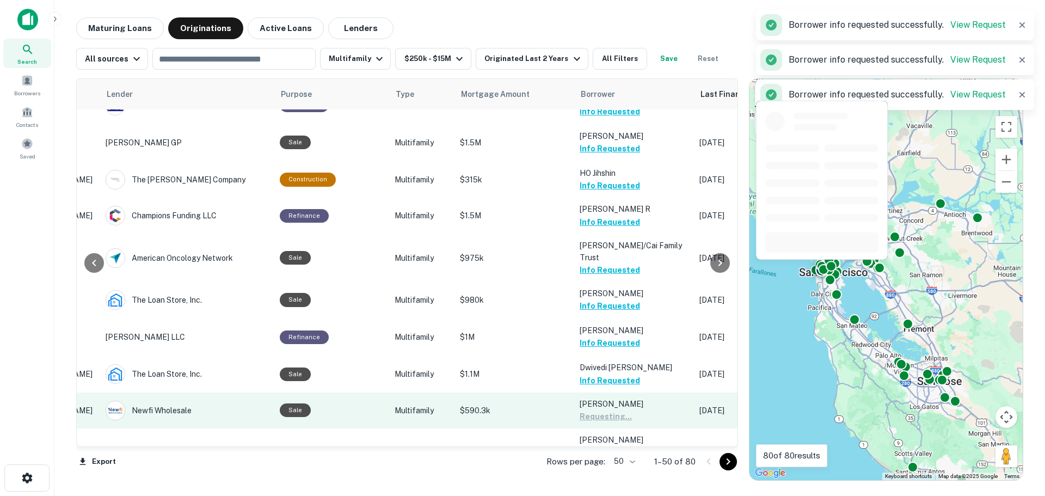
click at [617, 470] on button "Request Borrower Info" at bounding box center [624, 476] width 88 height 13
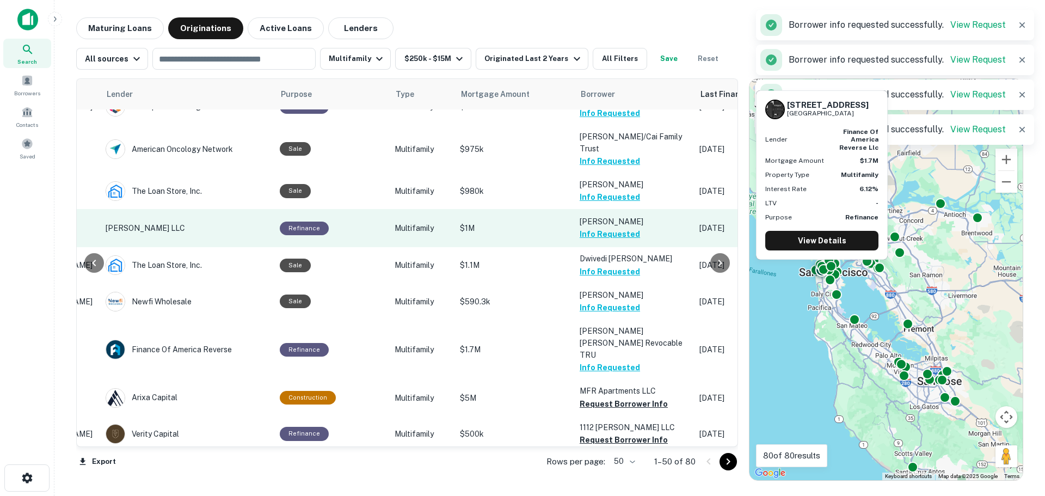
scroll to position [1415, 161]
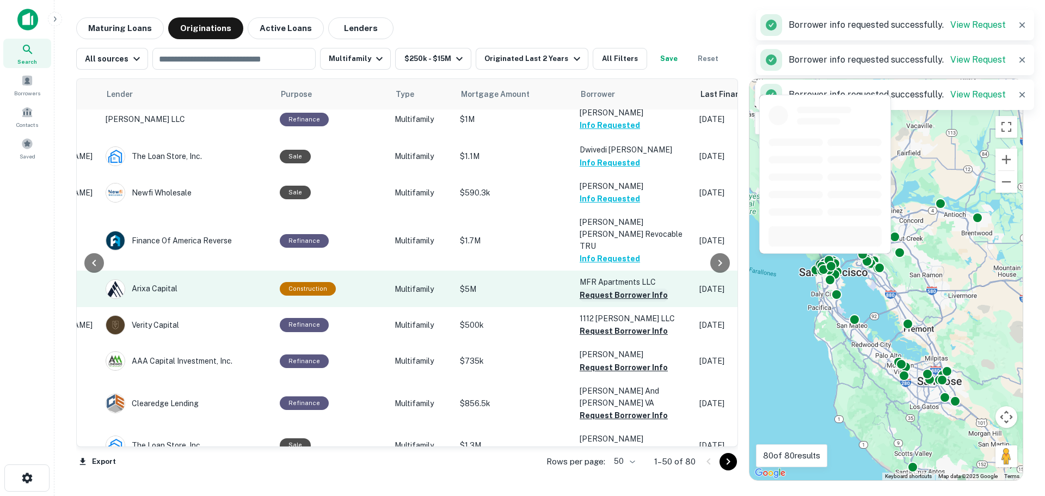
click at [614, 288] on button "Request Borrower Info" at bounding box center [624, 294] width 88 height 13
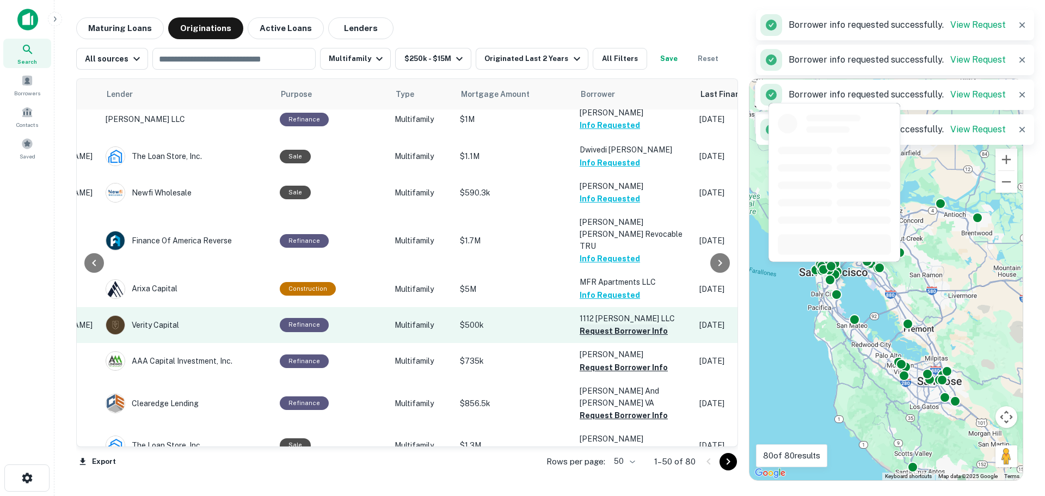
click at [616, 324] on button "Request Borrower Info" at bounding box center [624, 330] width 88 height 13
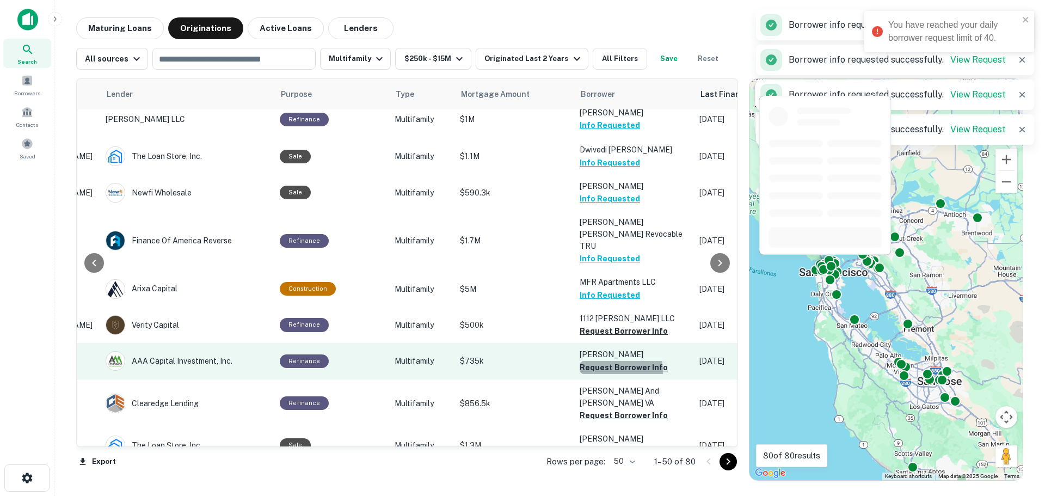
click at [610, 361] on button "Request Borrower Info" at bounding box center [624, 367] width 88 height 13
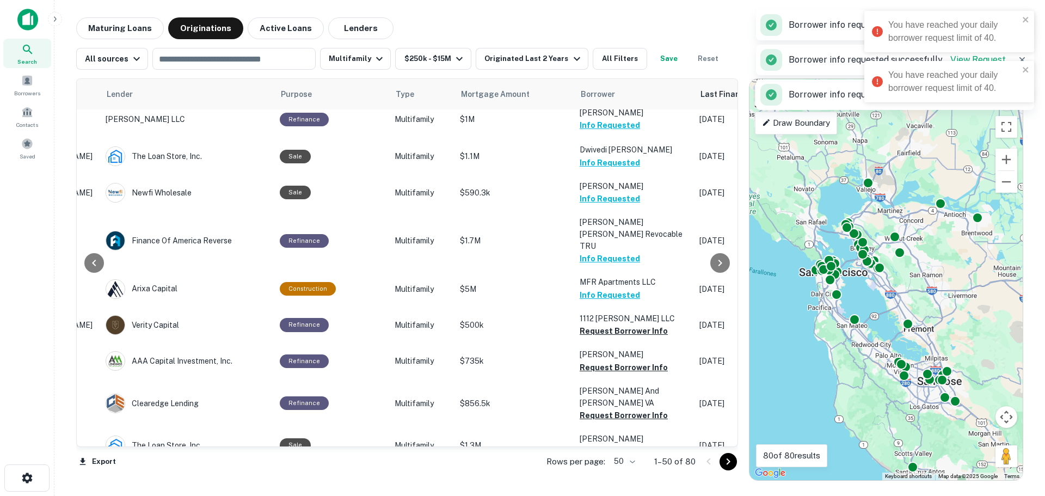
click at [569, 29] on div "Maturing Loans Originations Active Loans Lenders" at bounding box center [549, 28] width 947 height 22
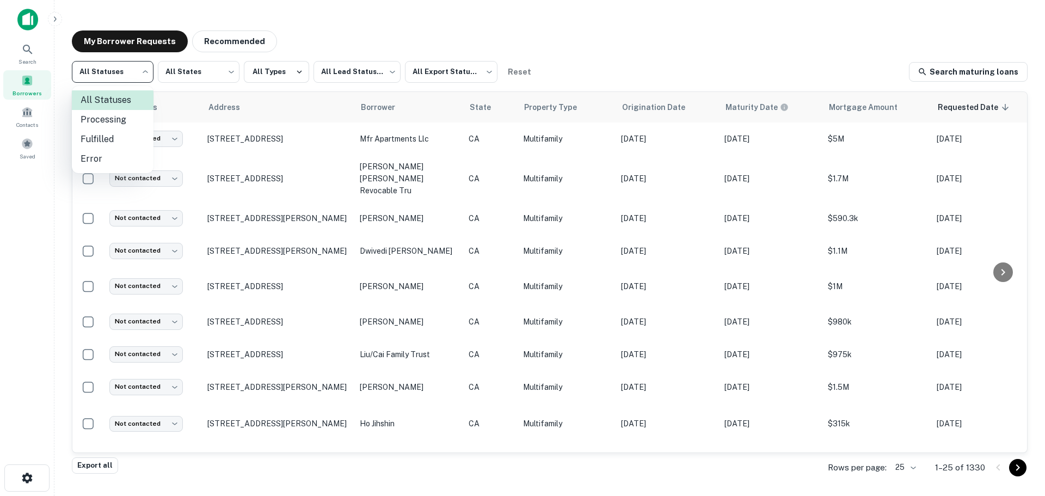
click at [126, 76] on body "Search Borrowers Contacts Saved My Borrower Requests Recommended All Statuses *…" at bounding box center [522, 248] width 1045 height 496
click at [104, 140] on li "Fulfilled" at bounding box center [113, 140] width 82 height 20
type input "*********"
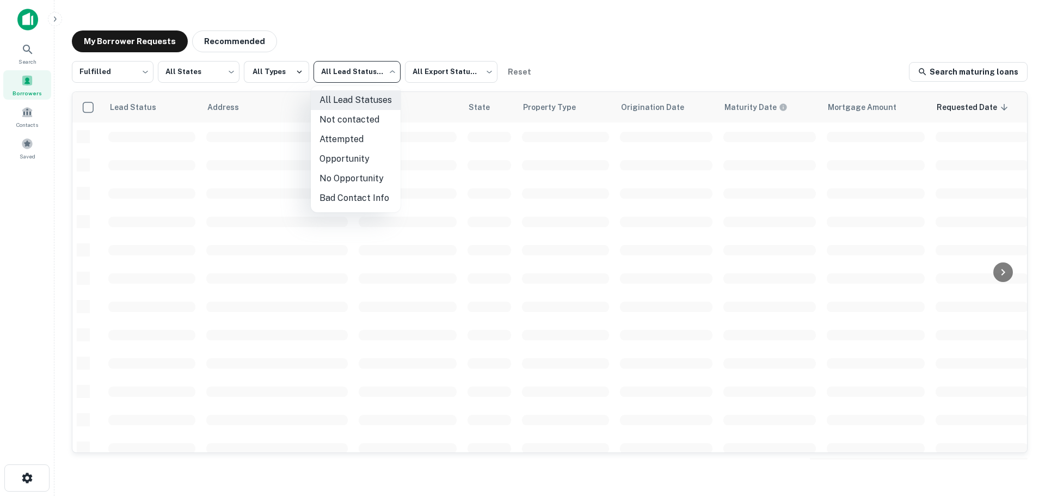
click at [354, 67] on body "Search Borrowers Contacts Saved My Borrower Requests Recommended Fulfilled ****…" at bounding box center [522, 248] width 1045 height 496
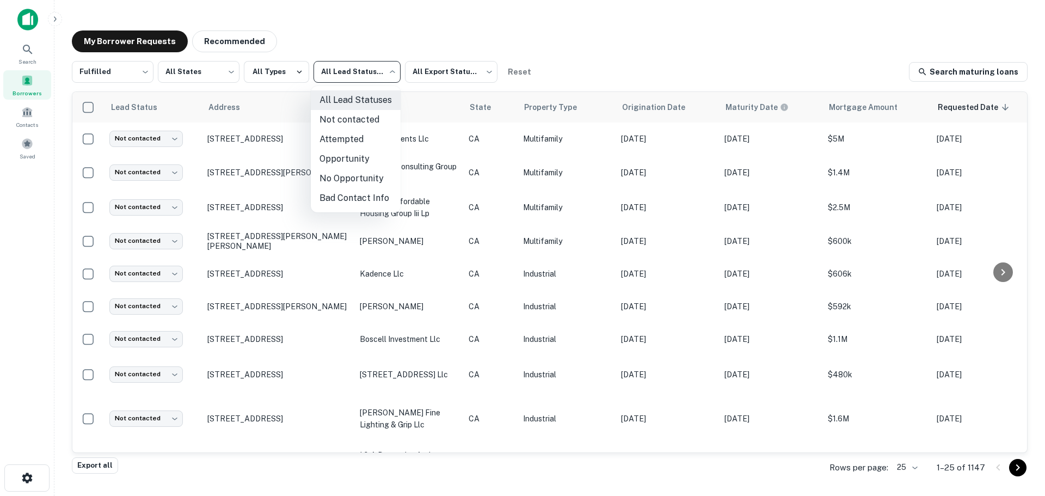
click at [367, 120] on li "Not contacted" at bounding box center [356, 120] width 90 height 20
type input "****"
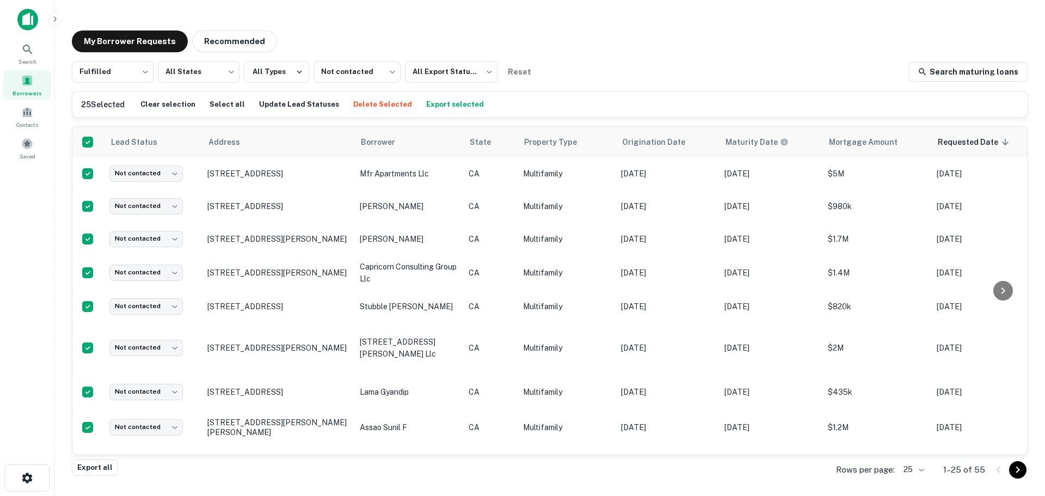
click at [426, 103] on button "Export selected" at bounding box center [454, 104] width 63 height 16
click at [1026, 16] on icon "close" at bounding box center [1026, 19] width 8 height 9
click at [916, 474] on body "Export downloaded successfully! Search Borrowers Contacts Saved My Borrower Req…" at bounding box center [522, 248] width 1045 height 496
click at [918, 417] on li "100" at bounding box center [914, 414] width 37 height 20
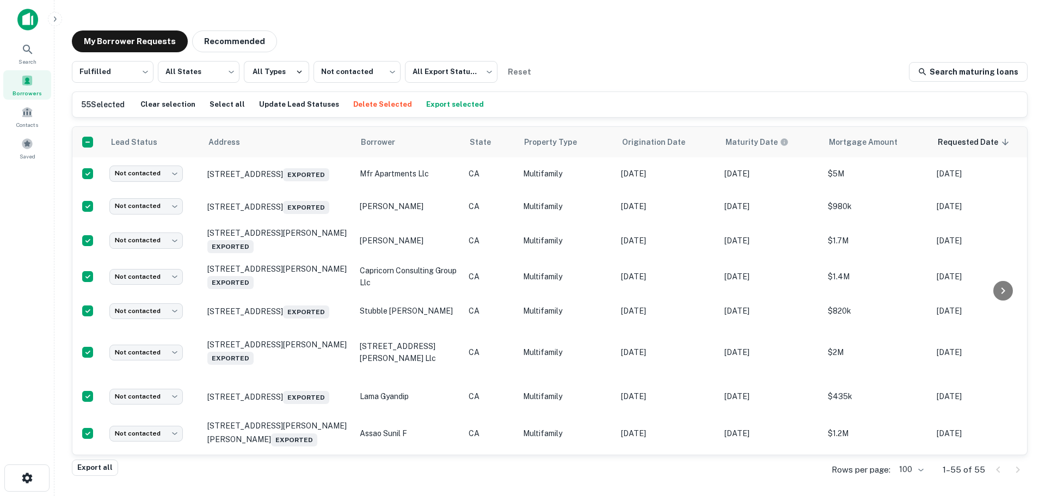
drag, startPoint x: 852, startPoint y: 0, endPoint x: 616, endPoint y: 46, distance: 240.6
click at [616, 46] on div "My Borrower Requests Recommended" at bounding box center [550, 41] width 956 height 22
click at [435, 104] on button "Export selected" at bounding box center [454, 104] width 63 height 16
click at [612, 57] on div "My Borrower Requests Recommended Fulfilled ********* ​ All States *** ​ All Typ…" at bounding box center [549, 245] width 973 height 446
click at [281, 104] on button "Update Lead Statuses" at bounding box center [298, 104] width 85 height 16
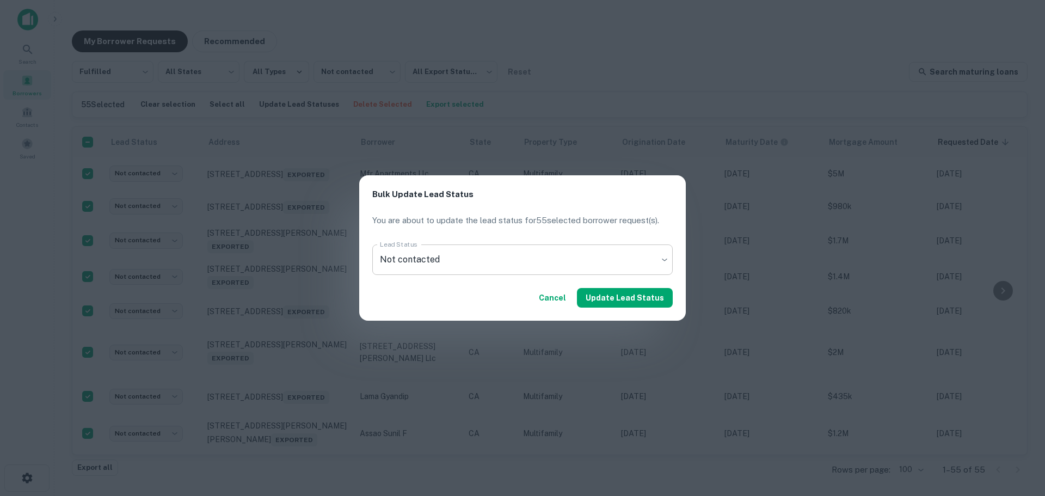
click at [549, 255] on body "Export created successfully. Preparing download... Search Borrowers Contacts Sa…" at bounding box center [522, 248] width 1045 height 496
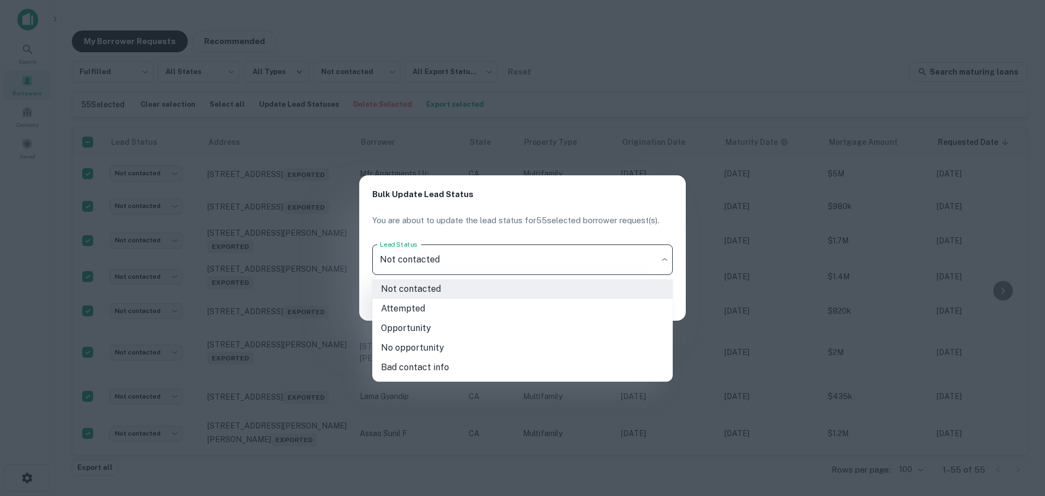
click at [416, 306] on li "Attempted" at bounding box center [522, 309] width 300 height 20
type input "*********"
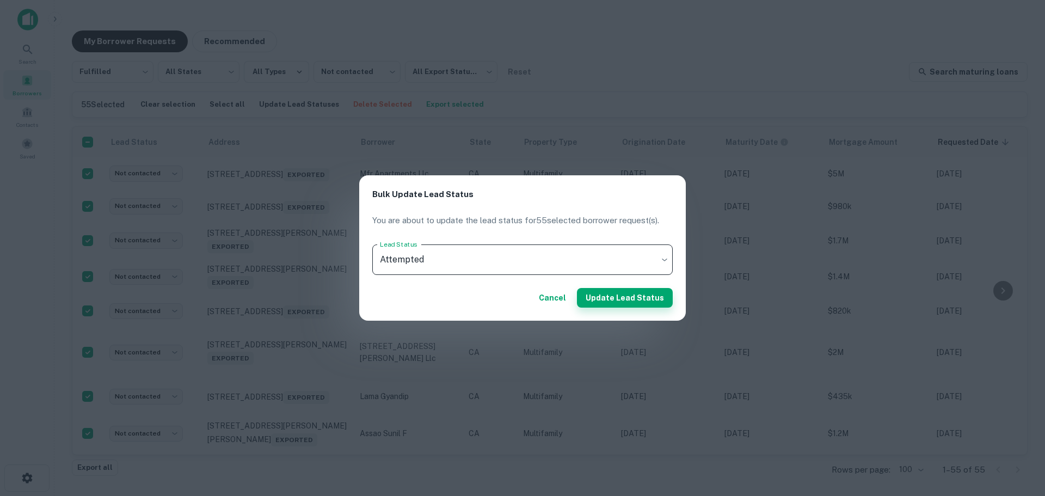
click at [614, 298] on button "Update Lead Status" at bounding box center [625, 298] width 96 height 20
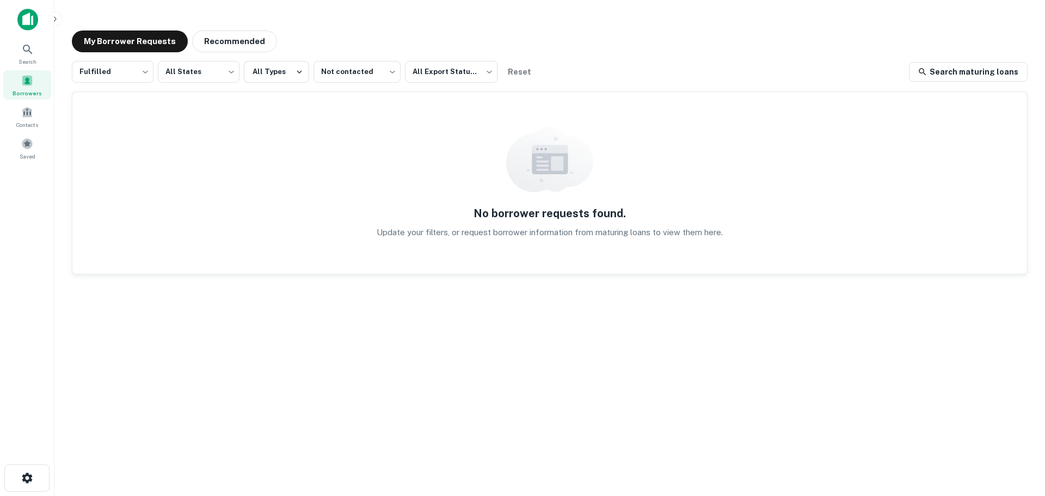
click at [404, 284] on div "Fulfilled ********* ​ All States *** ​ All Types Not contacted **** ​ All Expor…" at bounding box center [550, 259] width 956 height 396
click at [458, 235] on div "No borrower requests found. Update your filters, or request borrower informatio…" at bounding box center [549, 183] width 955 height 182
click at [467, 231] on p "Update your filters, or request borrower information from maturing loans to vie…" at bounding box center [550, 232] width 346 height 13
click at [513, 264] on div "No borrower requests found. Update your filters, or request borrower informatio…" at bounding box center [549, 183] width 955 height 182
